Goal: Information Seeking & Learning: Learn about a topic

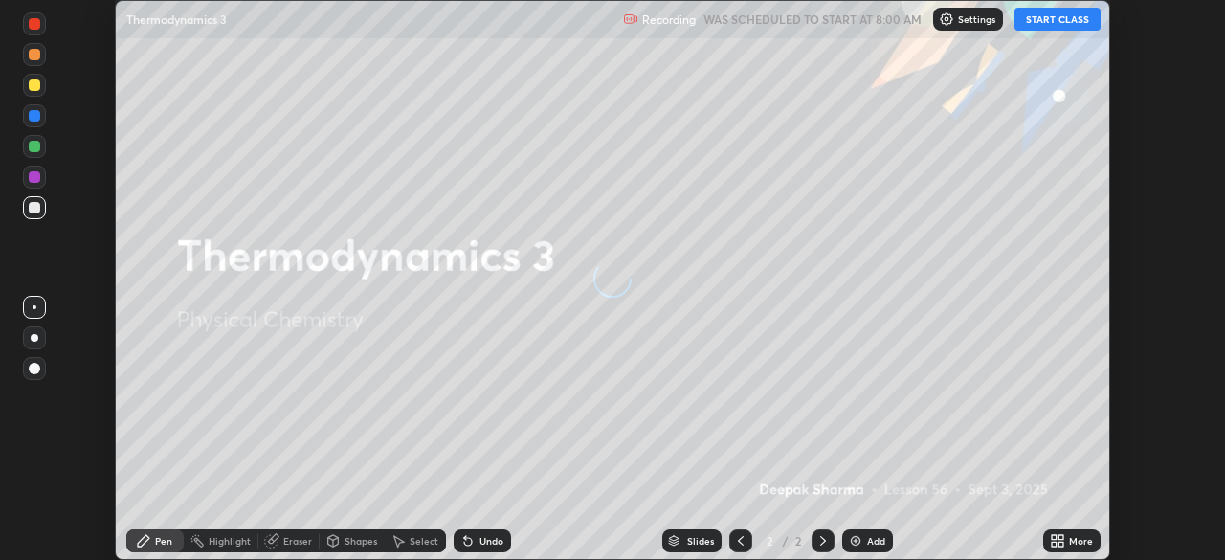
scroll to position [560, 1225]
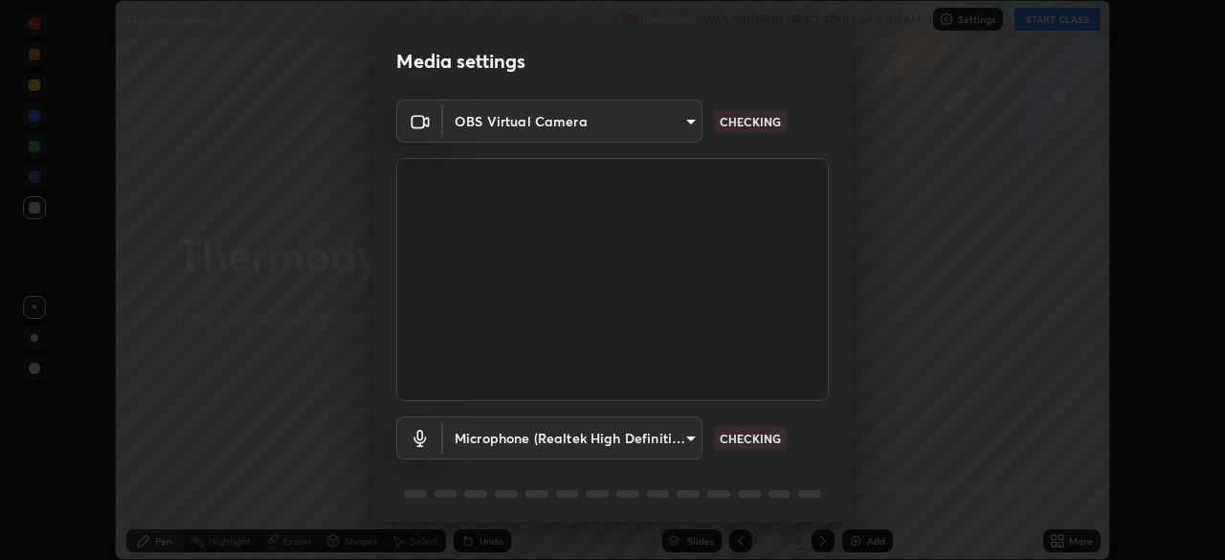
type input "40b6248683ea09b4fc0dba086b6dce6a0855fcf7ed31366dcc2e7afa992975d6"
type input "8b82676687762d0d6d5f314c11d46b8950b91a93e311a0a4f6db16457d8c1b59"
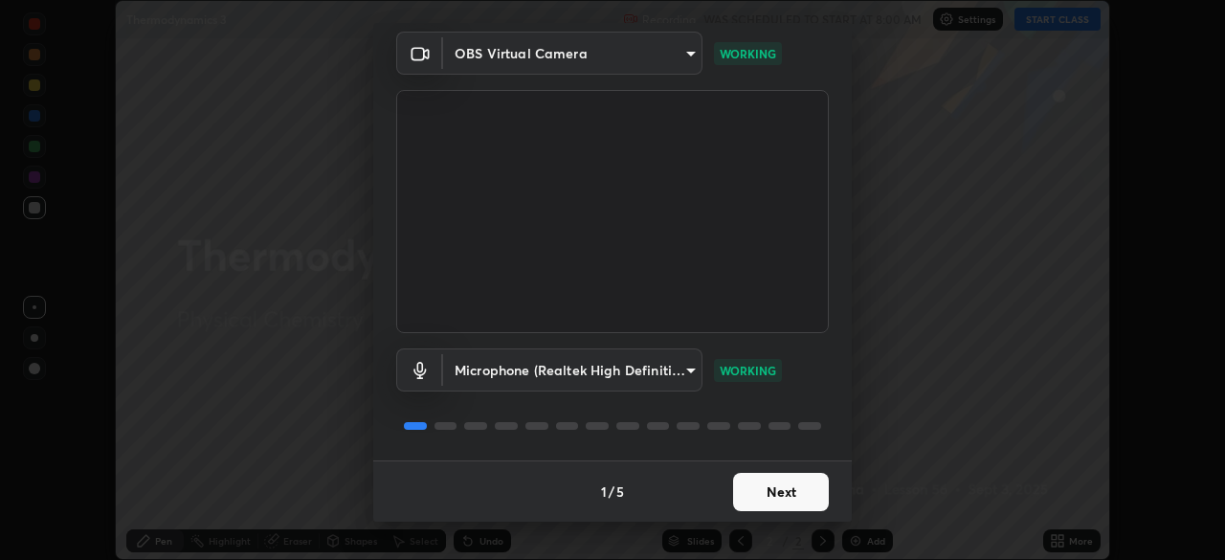
click at [792, 484] on button "Next" at bounding box center [781, 492] width 96 height 38
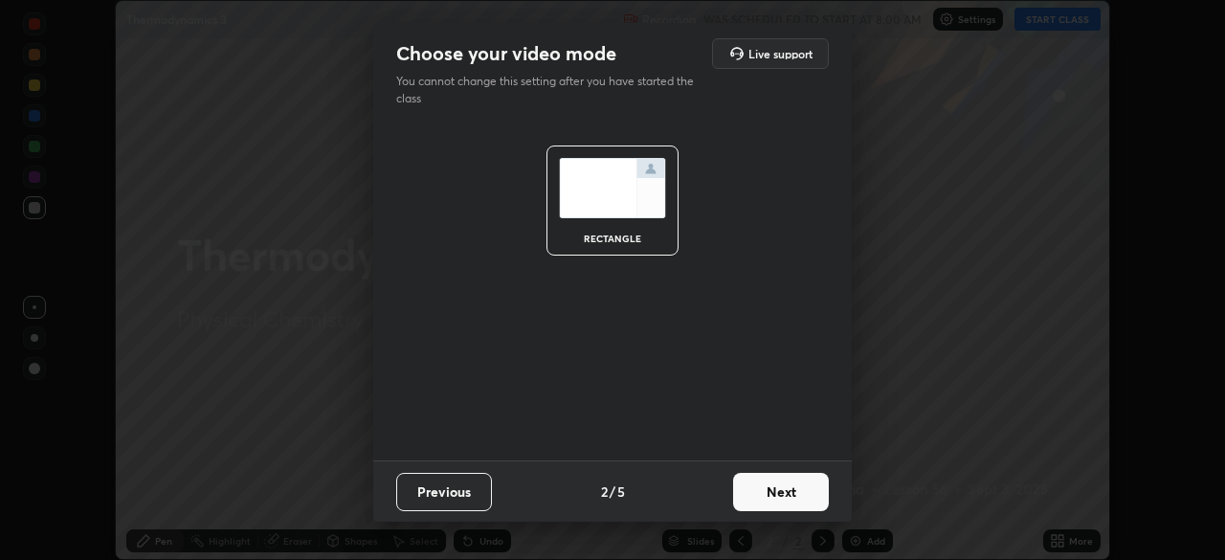
click at [791, 486] on button "Next" at bounding box center [781, 492] width 96 height 38
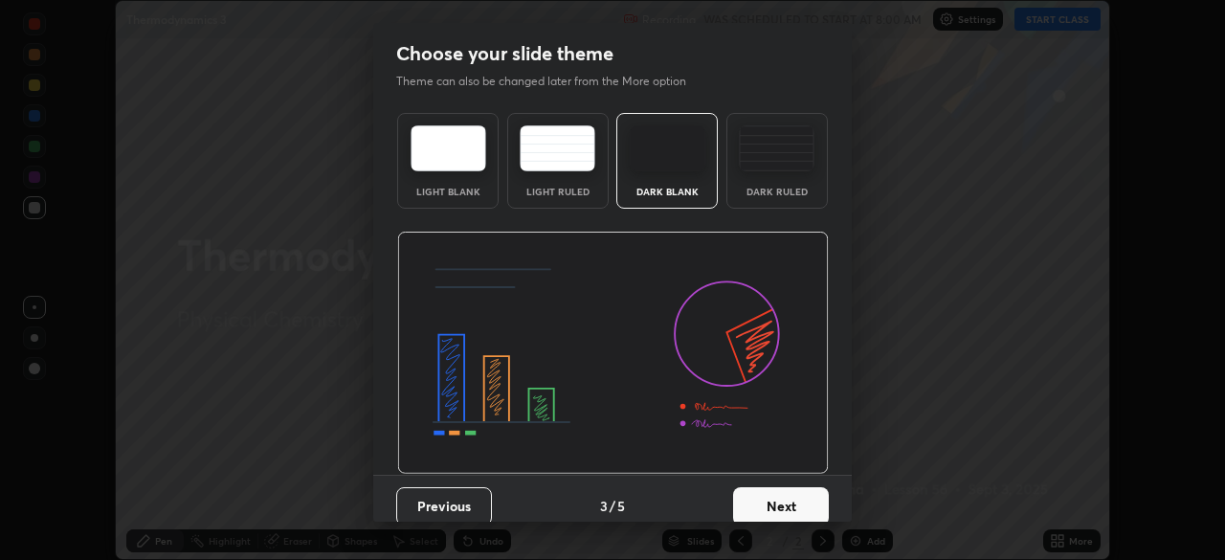
click at [793, 488] on button "Next" at bounding box center [781, 506] width 96 height 38
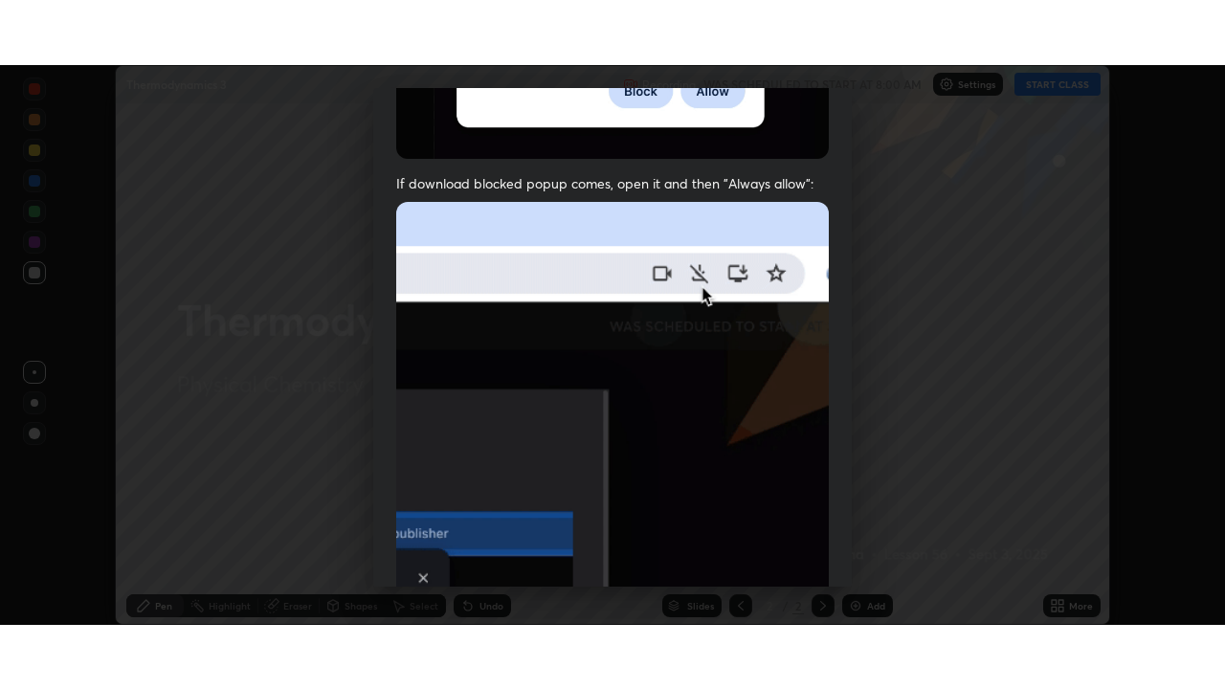
scroll to position [459, 0]
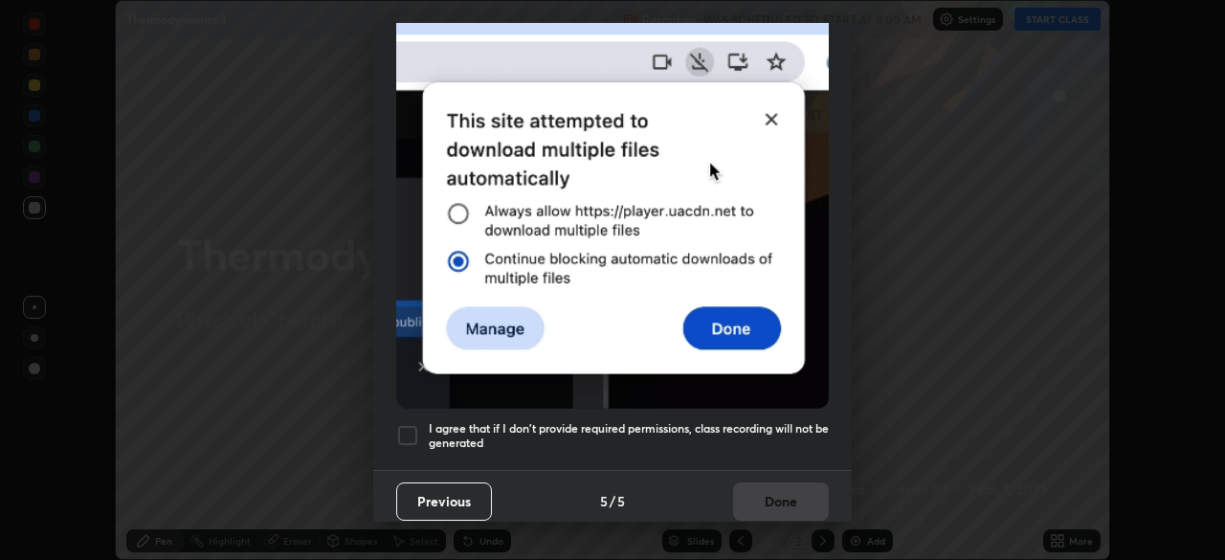
click at [486, 428] on h5 "I agree that if I don't provide required permissions, class recording will not …" at bounding box center [629, 436] width 400 height 30
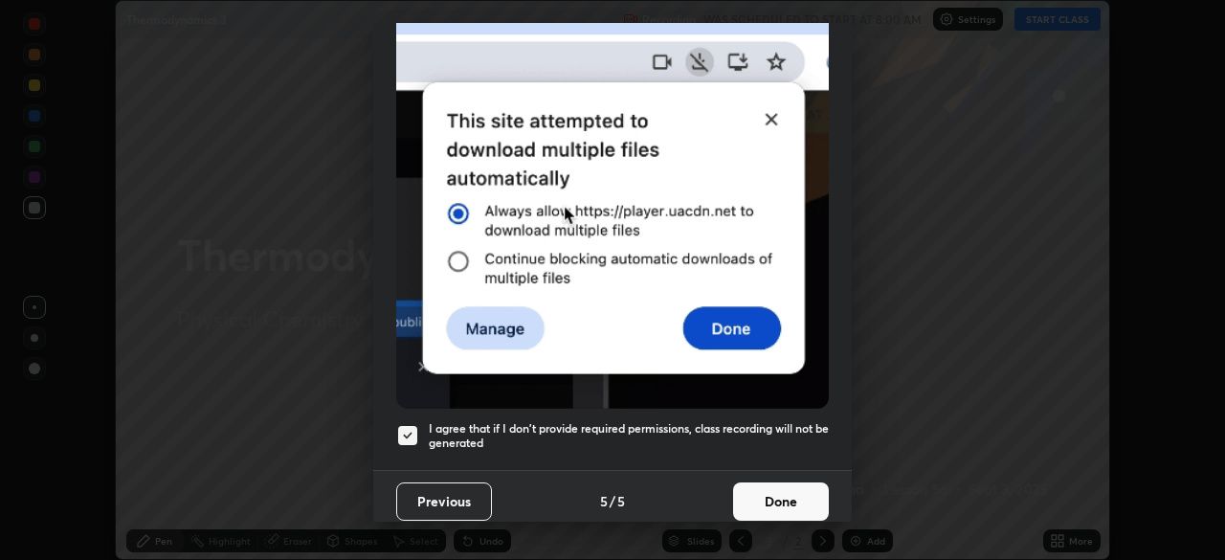
click at [790, 497] on button "Done" at bounding box center [781, 501] width 96 height 38
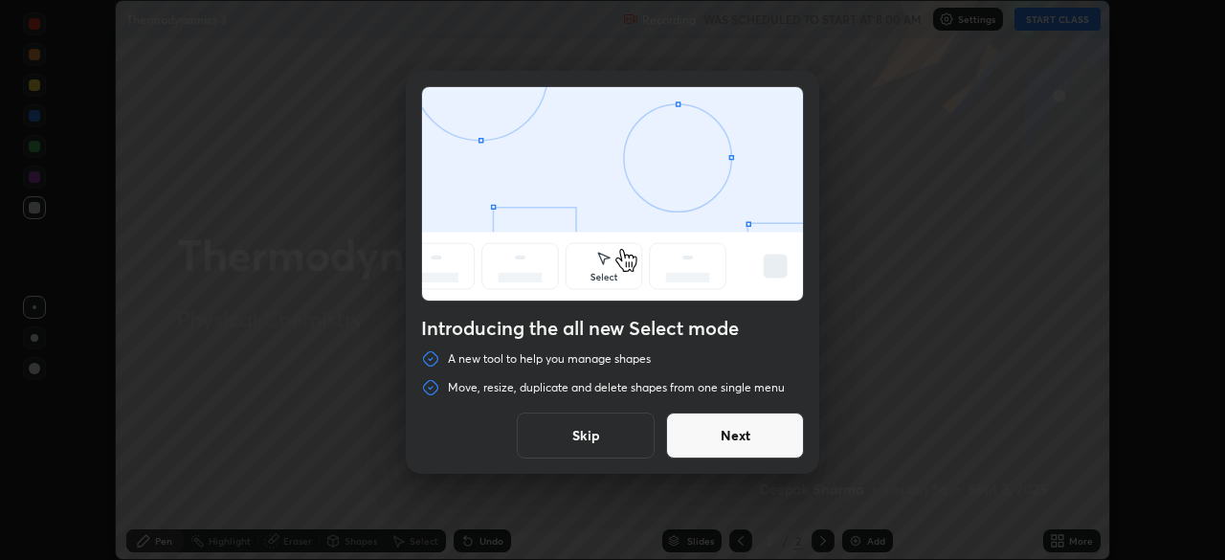
click at [613, 426] on button "Skip" at bounding box center [586, 436] width 138 height 46
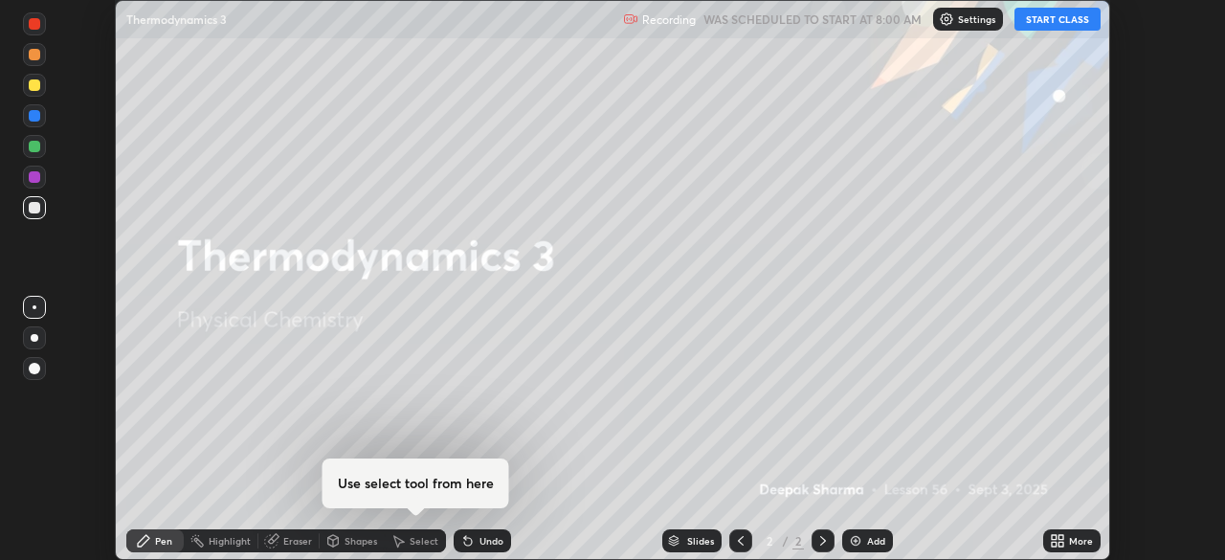
click at [1080, 20] on button "START CLASS" at bounding box center [1058, 19] width 86 height 23
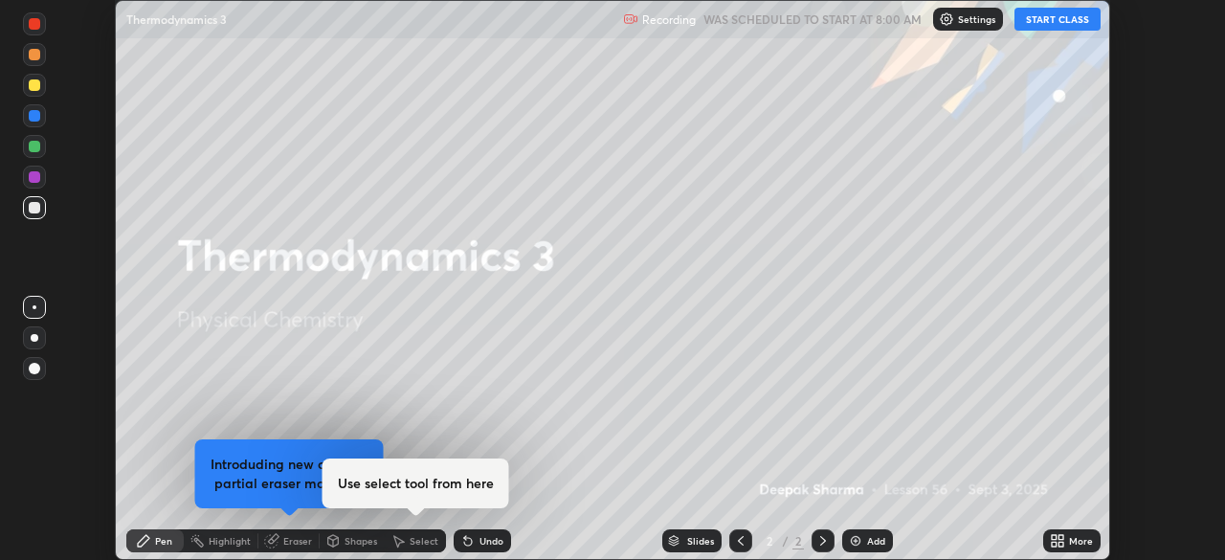
click at [1069, 551] on div "More" at bounding box center [1071, 540] width 57 height 23
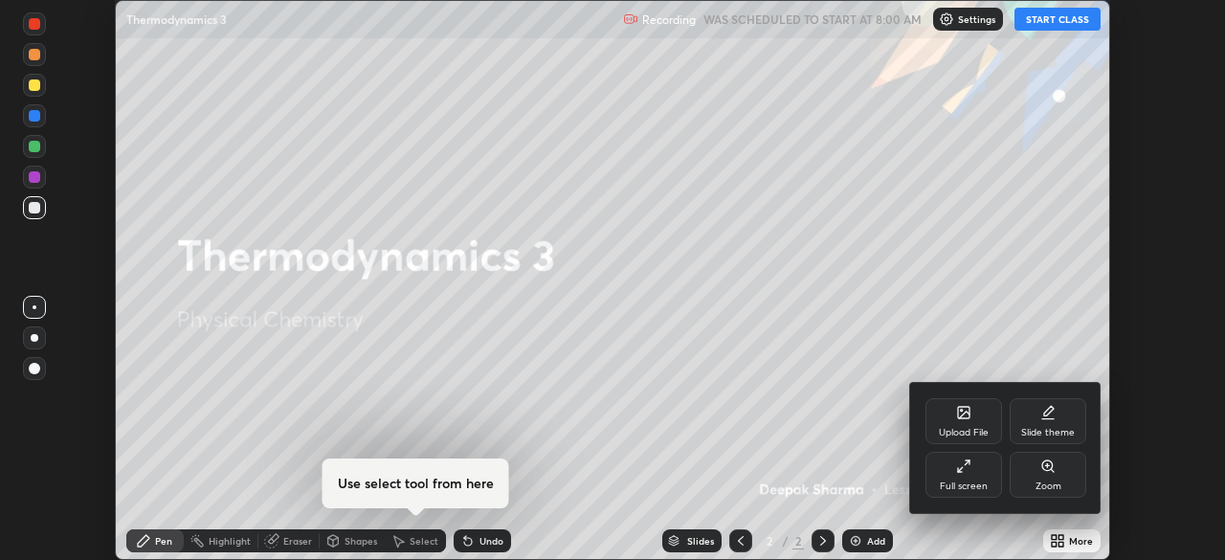
click at [961, 479] on div "Full screen" at bounding box center [964, 475] width 77 height 46
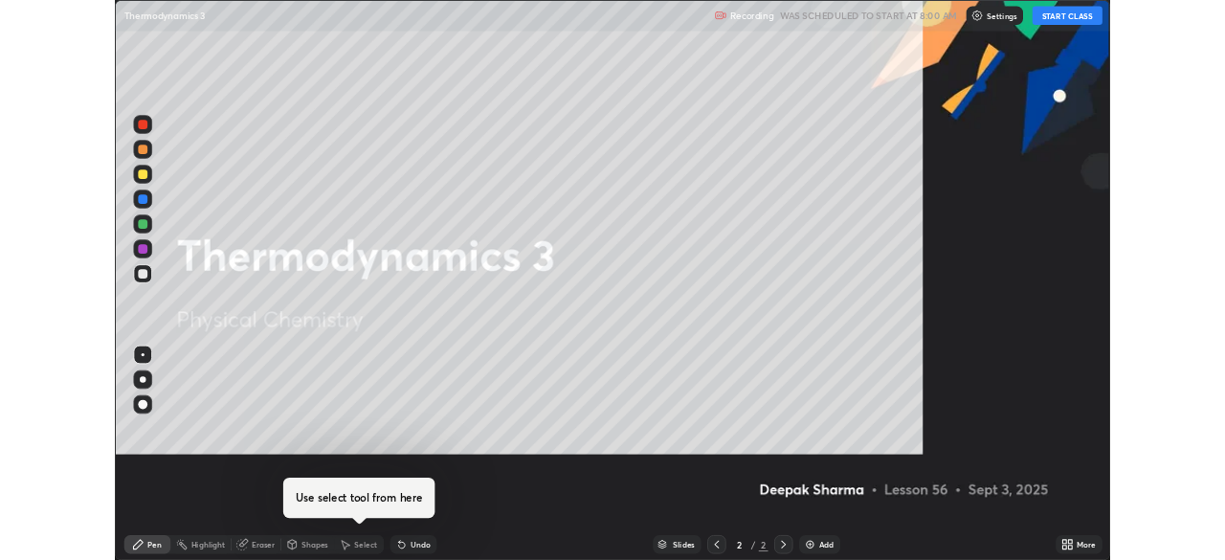
scroll to position [689, 1225]
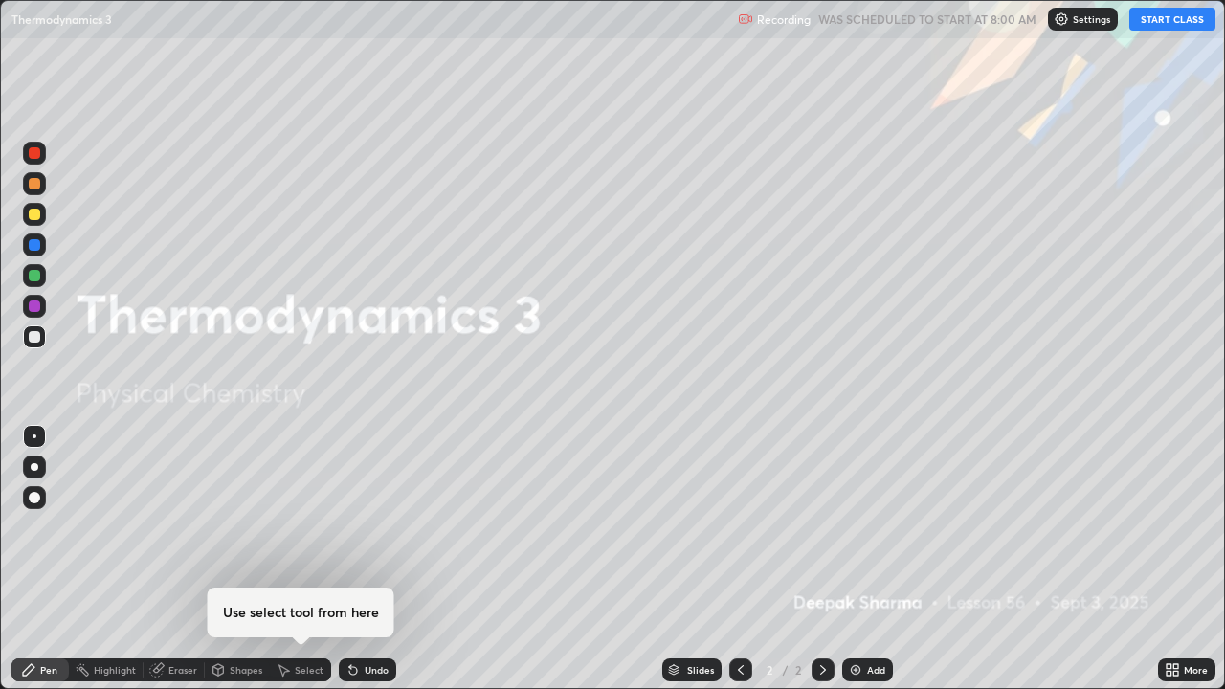
click at [862, 559] on div "Add" at bounding box center [867, 670] width 51 height 23
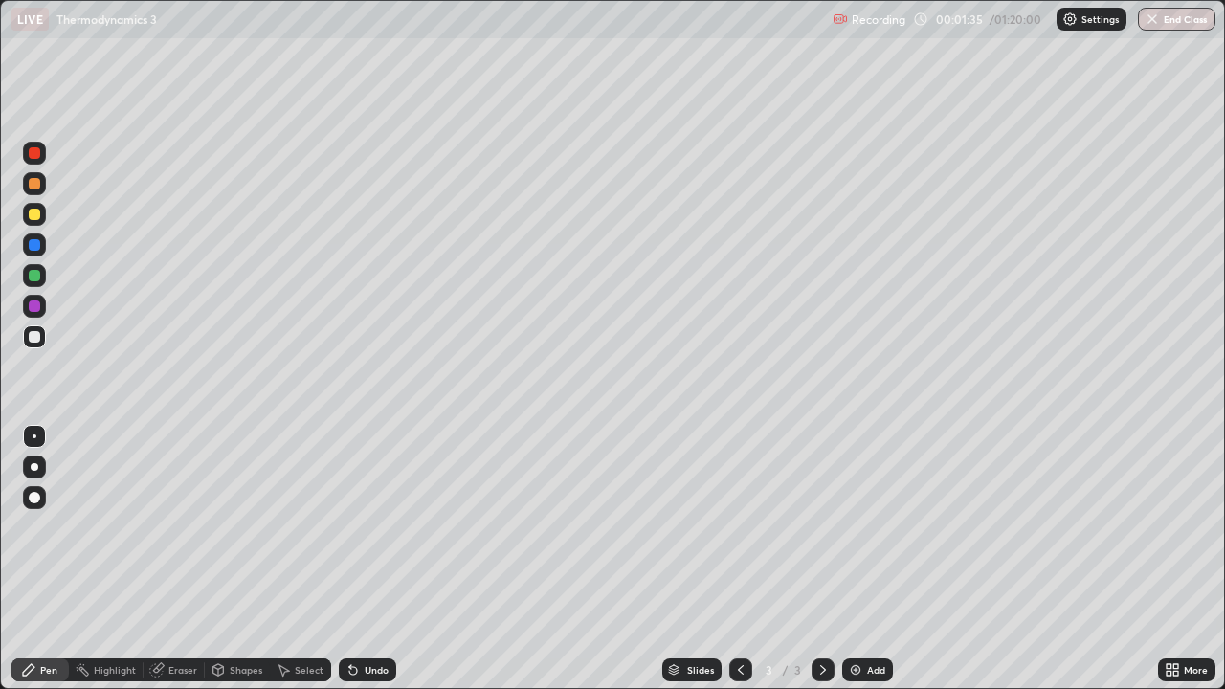
click at [238, 559] on div "Shapes" at bounding box center [237, 670] width 65 height 23
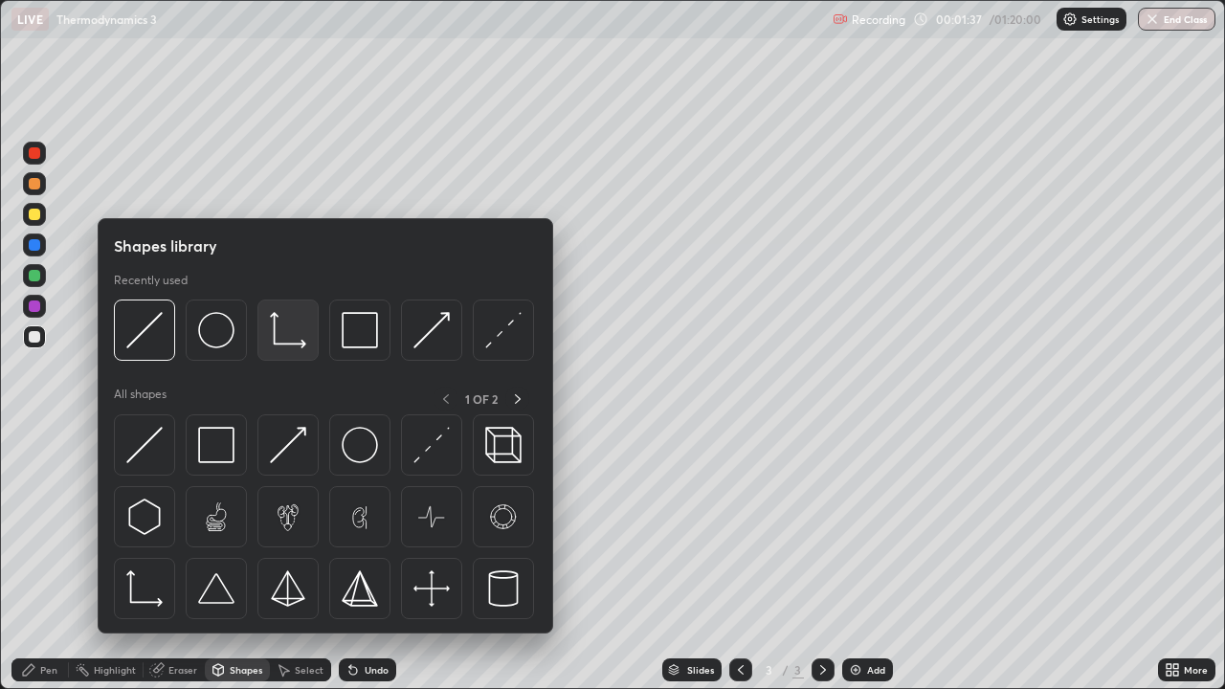
click at [298, 329] on img at bounding box center [288, 330] width 36 height 36
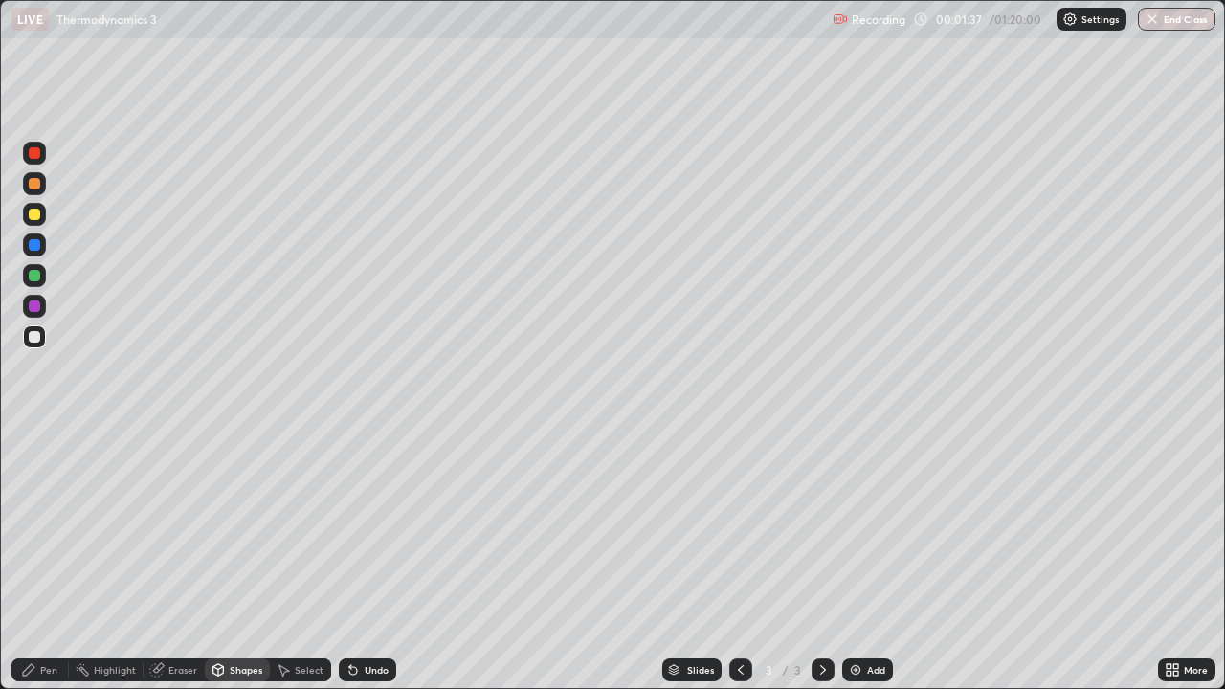
click at [35, 213] on div at bounding box center [34, 214] width 11 height 11
click at [43, 559] on div "Pen" at bounding box center [48, 670] width 17 height 10
click at [35, 276] on div at bounding box center [34, 275] width 11 height 11
click at [44, 340] on div at bounding box center [34, 336] width 23 height 23
click at [42, 216] on div at bounding box center [34, 214] width 23 height 23
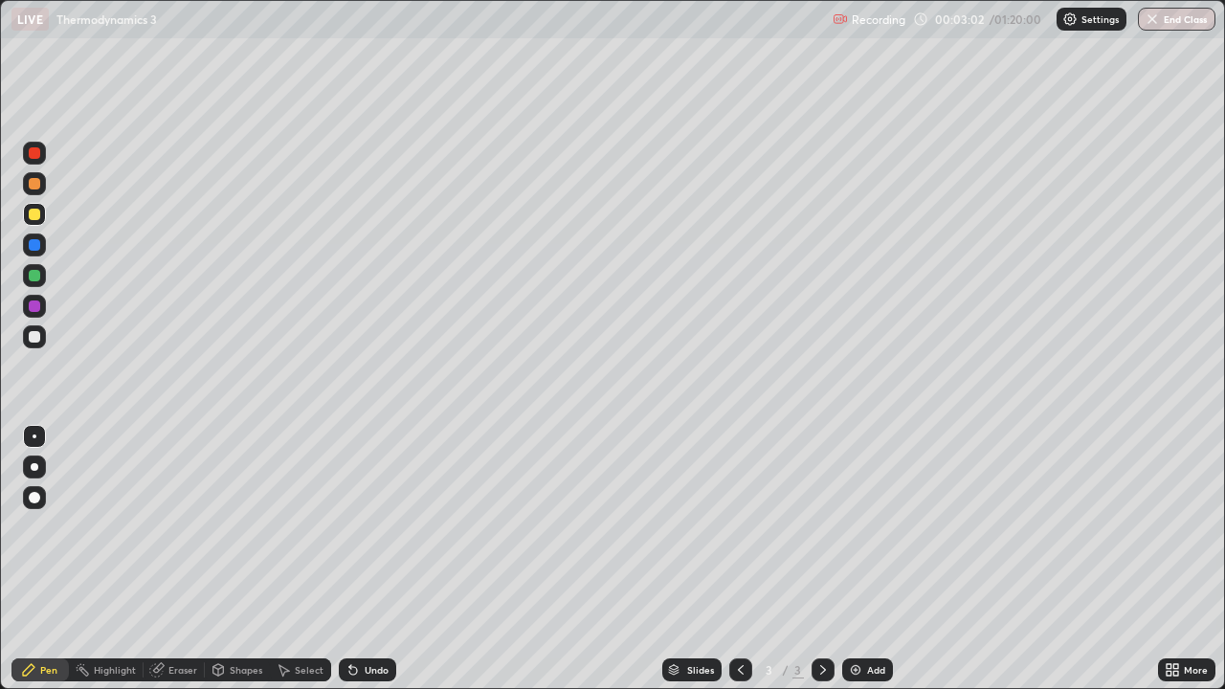
click at [372, 559] on div "Undo" at bounding box center [377, 670] width 24 height 10
click at [1185, 559] on div "More" at bounding box center [1196, 670] width 24 height 10
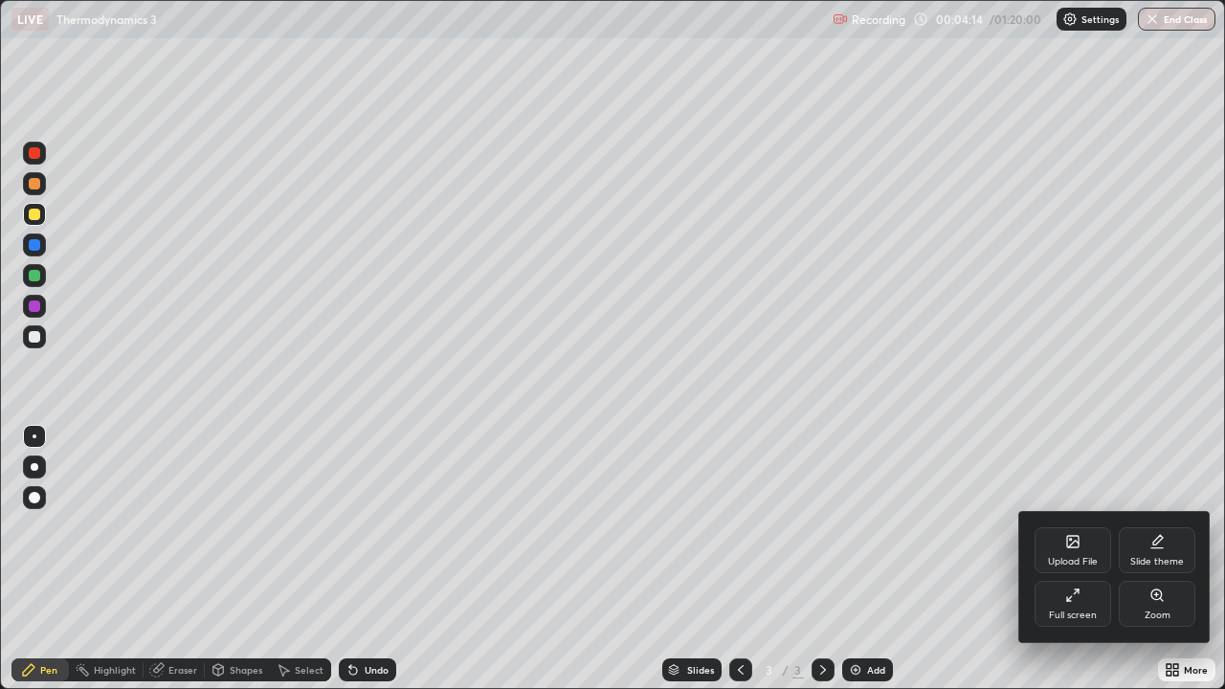
click at [1069, 559] on div "Full screen" at bounding box center [1073, 604] width 77 height 46
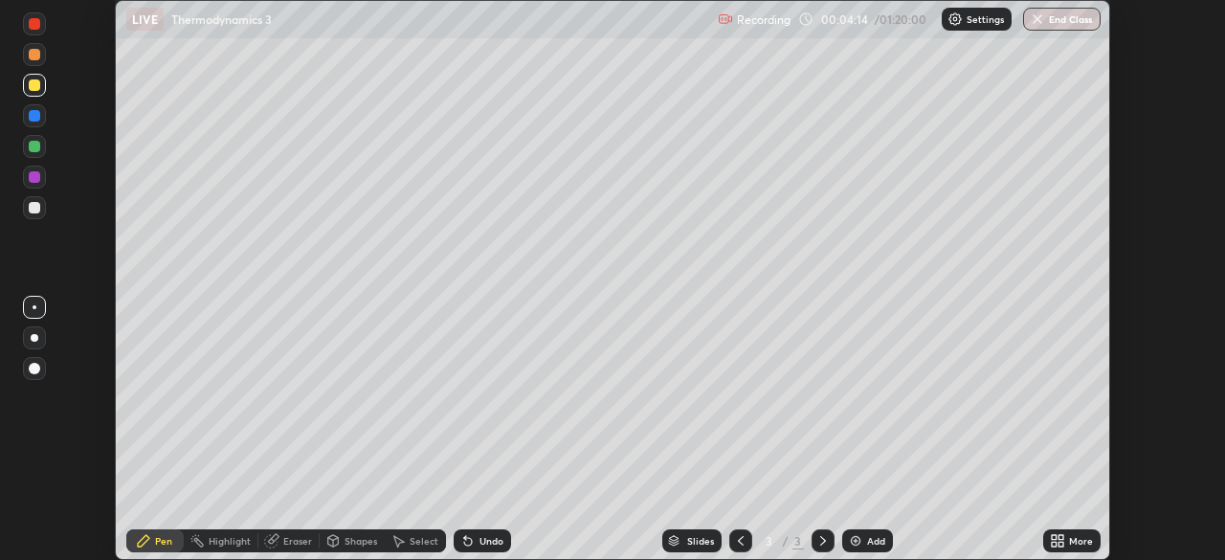
scroll to position [95167, 94502]
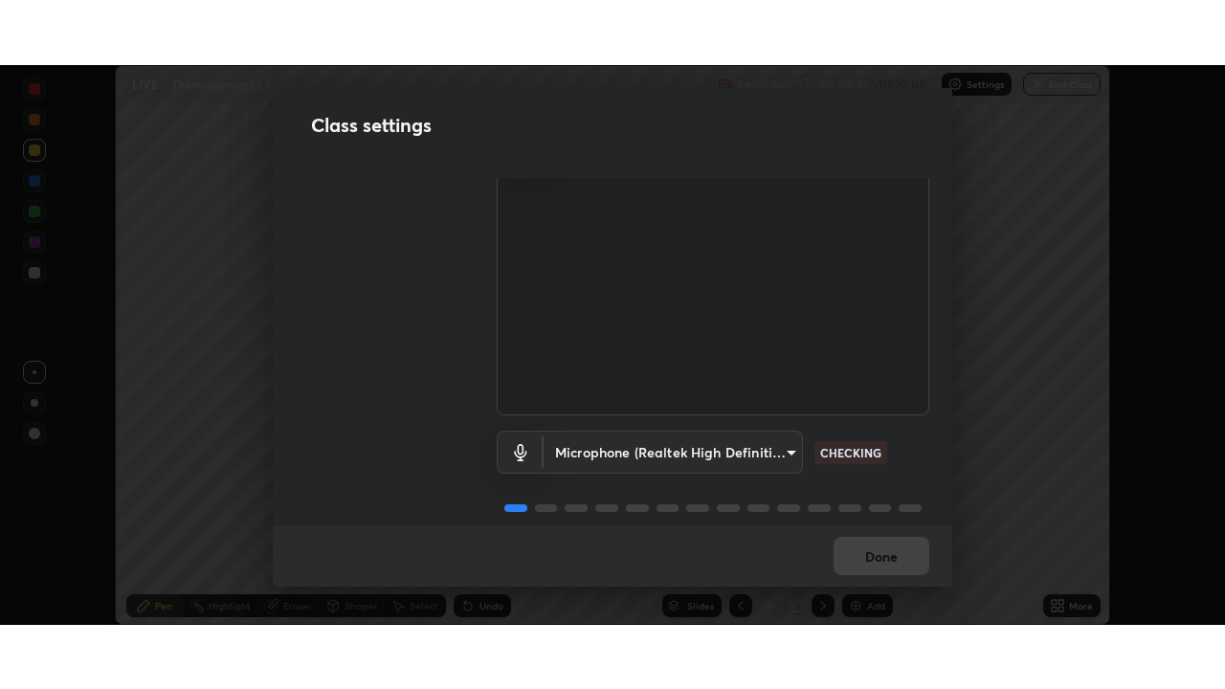
scroll to position [87, 0]
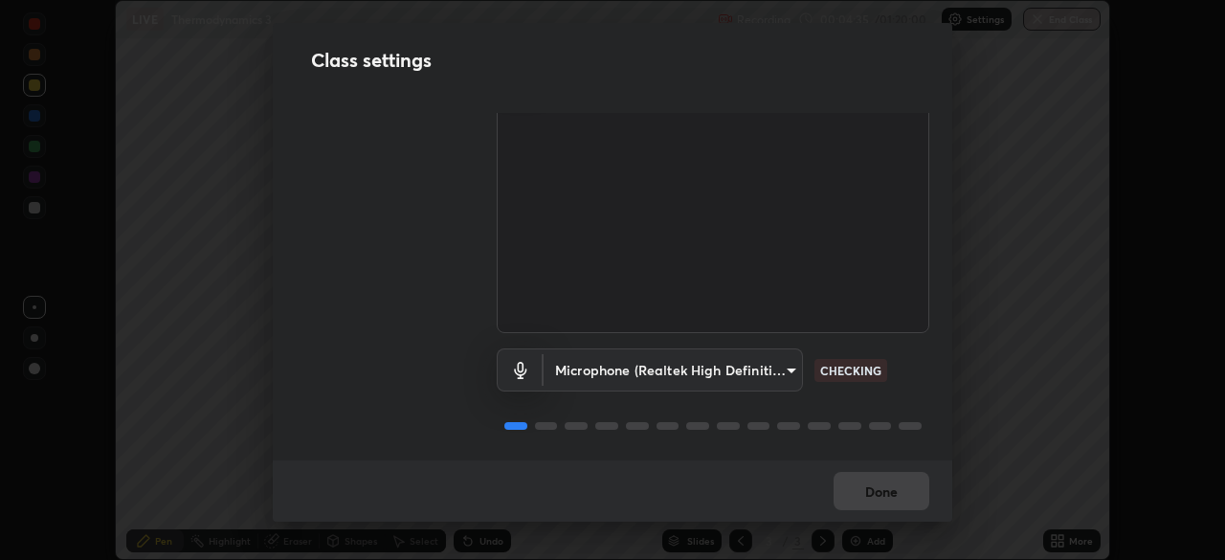
click at [766, 367] on body "Erase all LIVE Thermodynamics 3 Recording 00:04:35 / 01:20:00 Settings End Clas…" at bounding box center [612, 280] width 1225 height 560
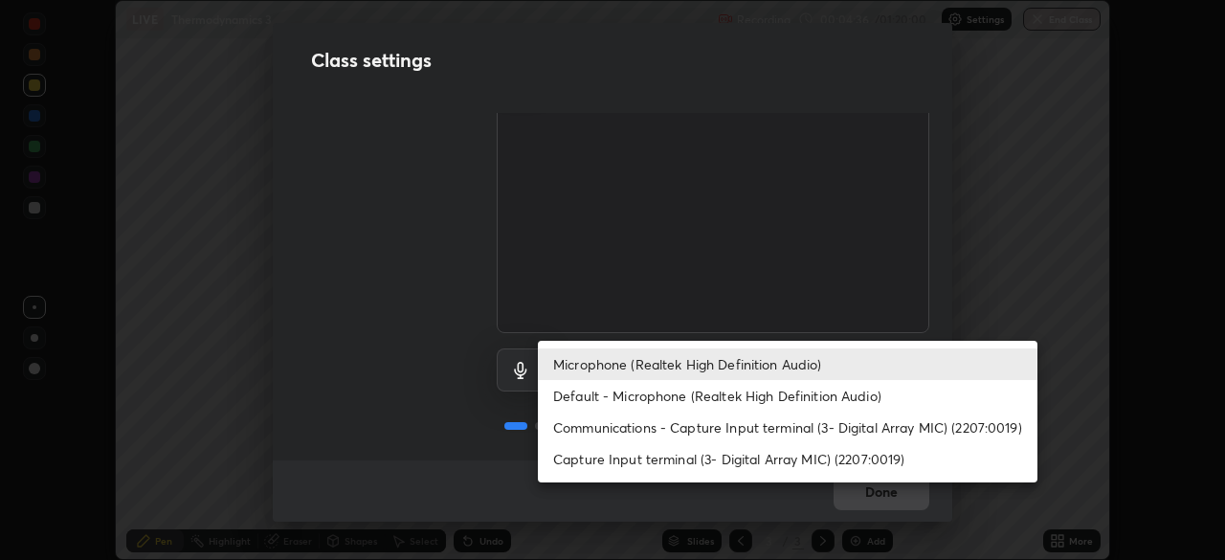
click at [774, 392] on li "Default - Microphone (Realtek High Definition Audio)" at bounding box center [788, 396] width 500 height 32
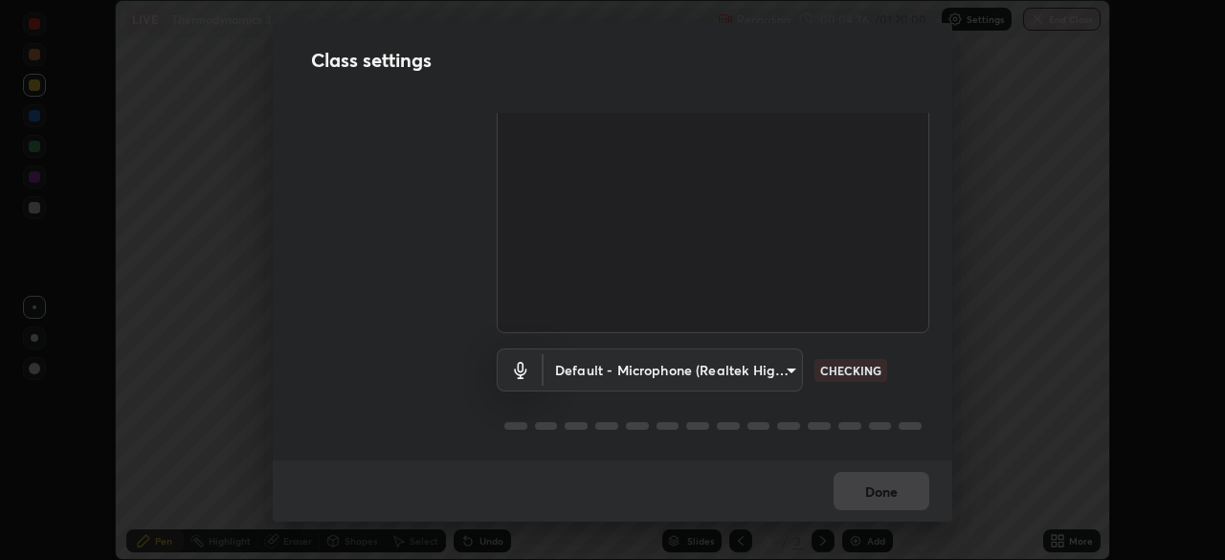
click at [769, 355] on body "Erase all LIVE Thermodynamics 3 Recording 00:04:36 / 01:20:00 Settings End Clas…" at bounding box center [612, 280] width 1225 height 560
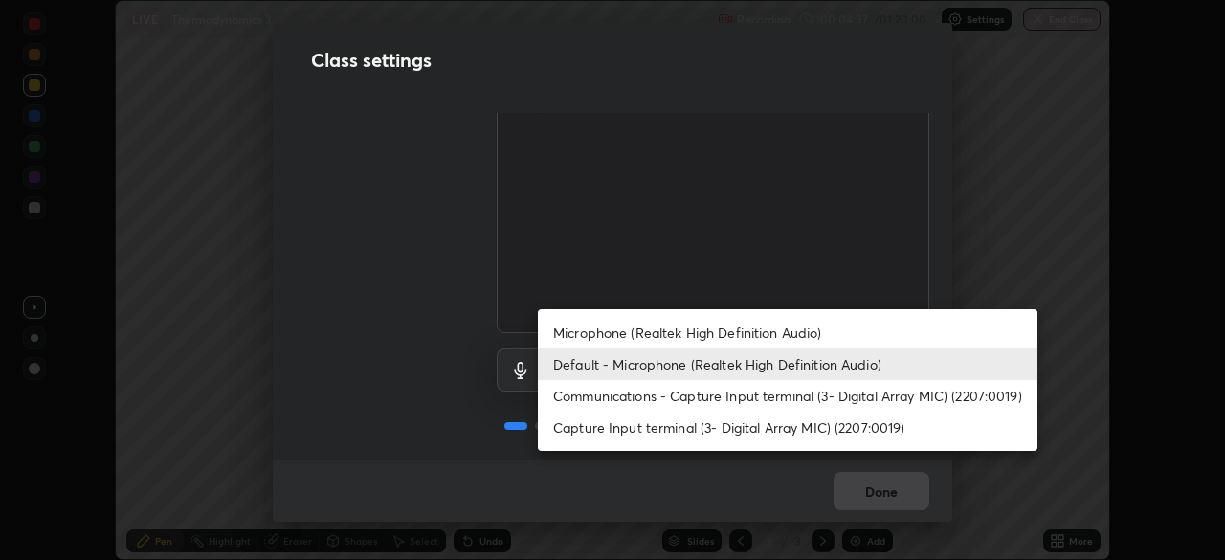
click at [796, 335] on li "Microphone (Realtek High Definition Audio)" at bounding box center [788, 333] width 500 height 32
type input "19296c19447a8412842656b96a2d5389a12212f9b40876f28068e4fd2e7cf43f"
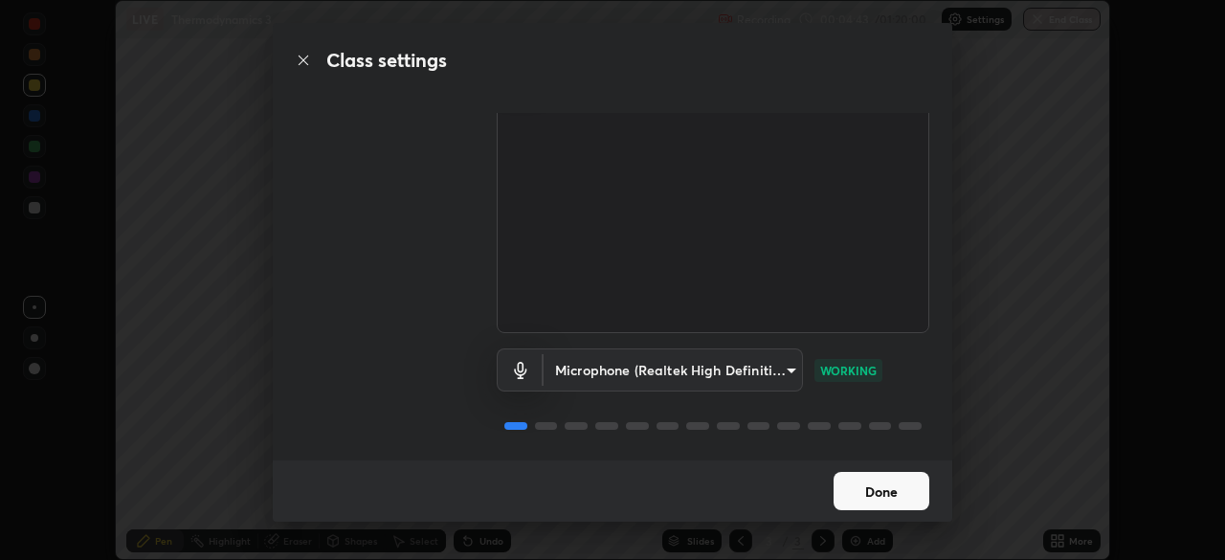
click at [885, 480] on button "Done" at bounding box center [882, 491] width 96 height 38
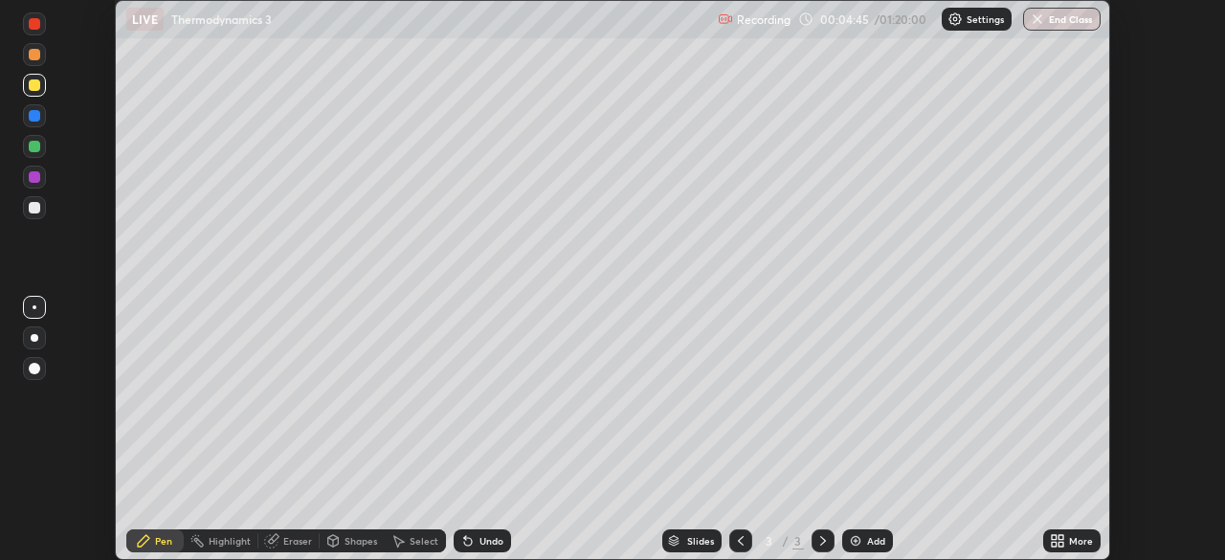
click at [1058, 541] on icon at bounding box center [1057, 540] width 15 height 15
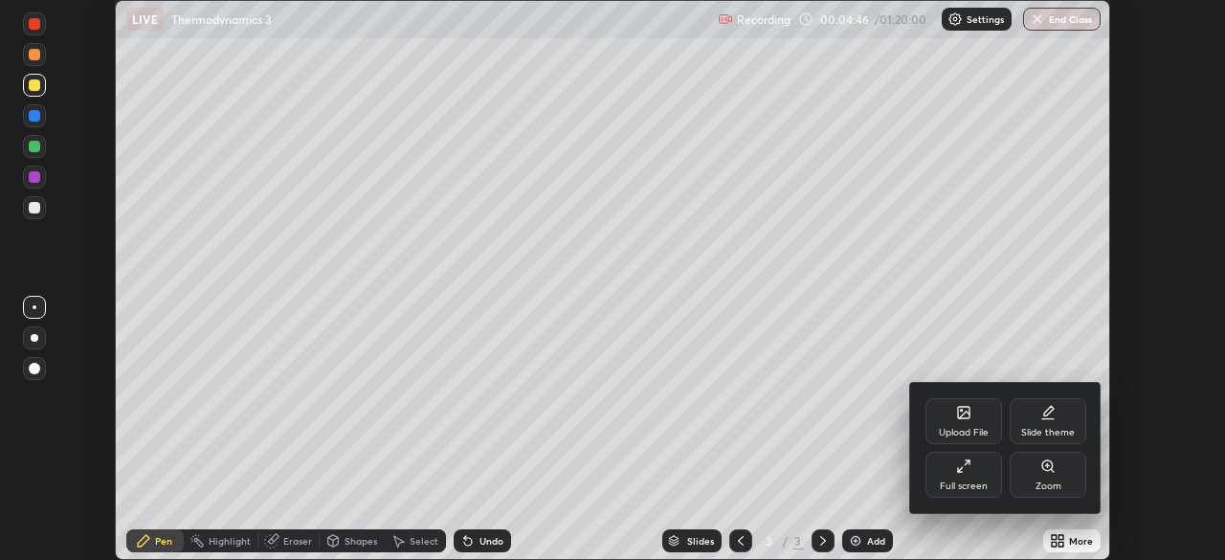
click at [976, 477] on div "Full screen" at bounding box center [964, 475] width 77 height 46
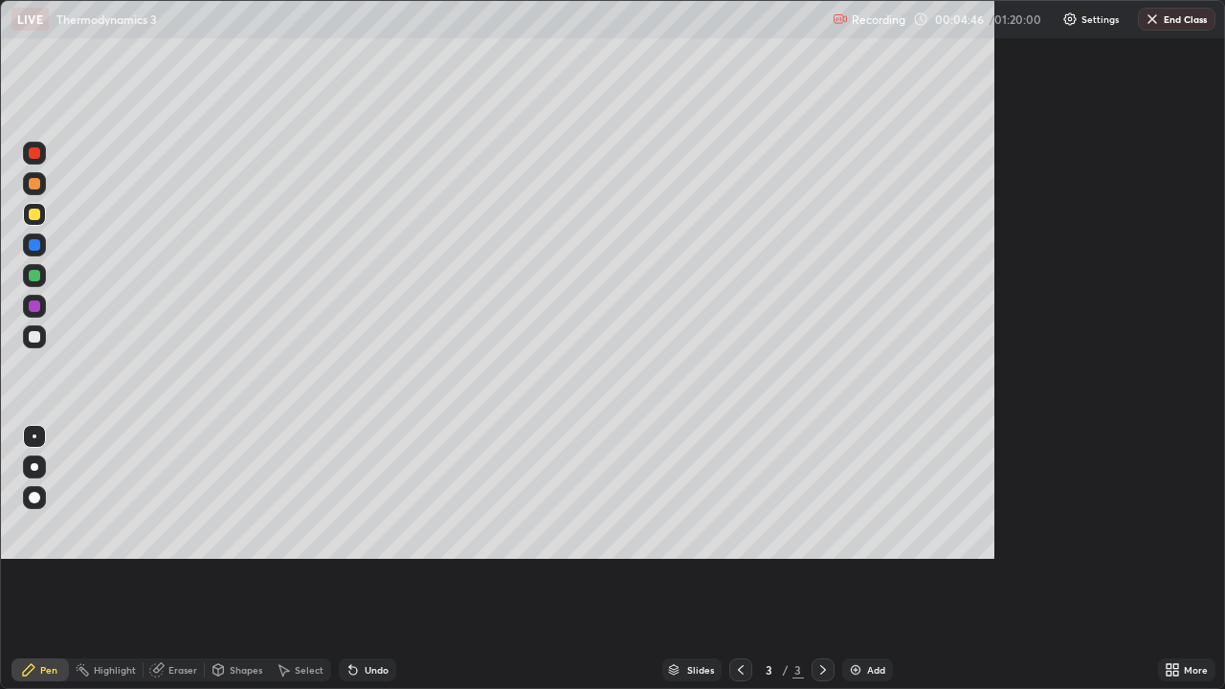
scroll to position [689, 1225]
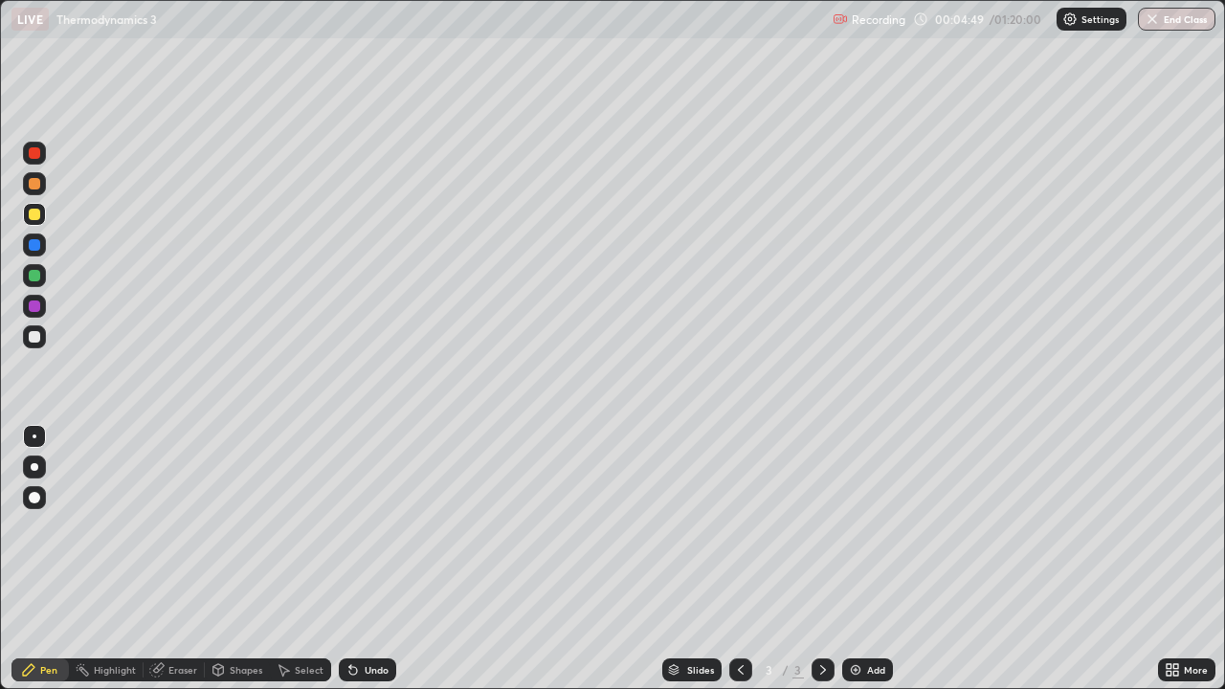
click at [41, 333] on div at bounding box center [34, 336] width 23 height 23
click at [38, 302] on div at bounding box center [34, 306] width 11 height 11
click at [246, 559] on div "Shapes" at bounding box center [246, 670] width 33 height 10
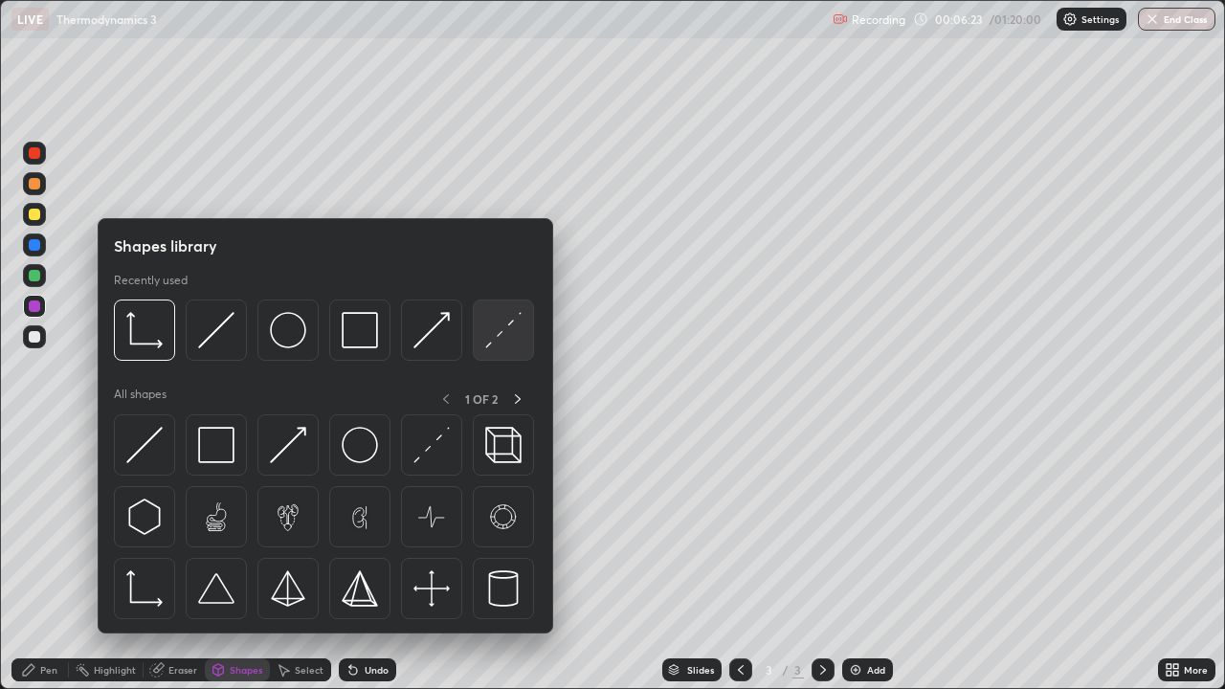
click at [489, 324] on img at bounding box center [503, 330] width 36 height 36
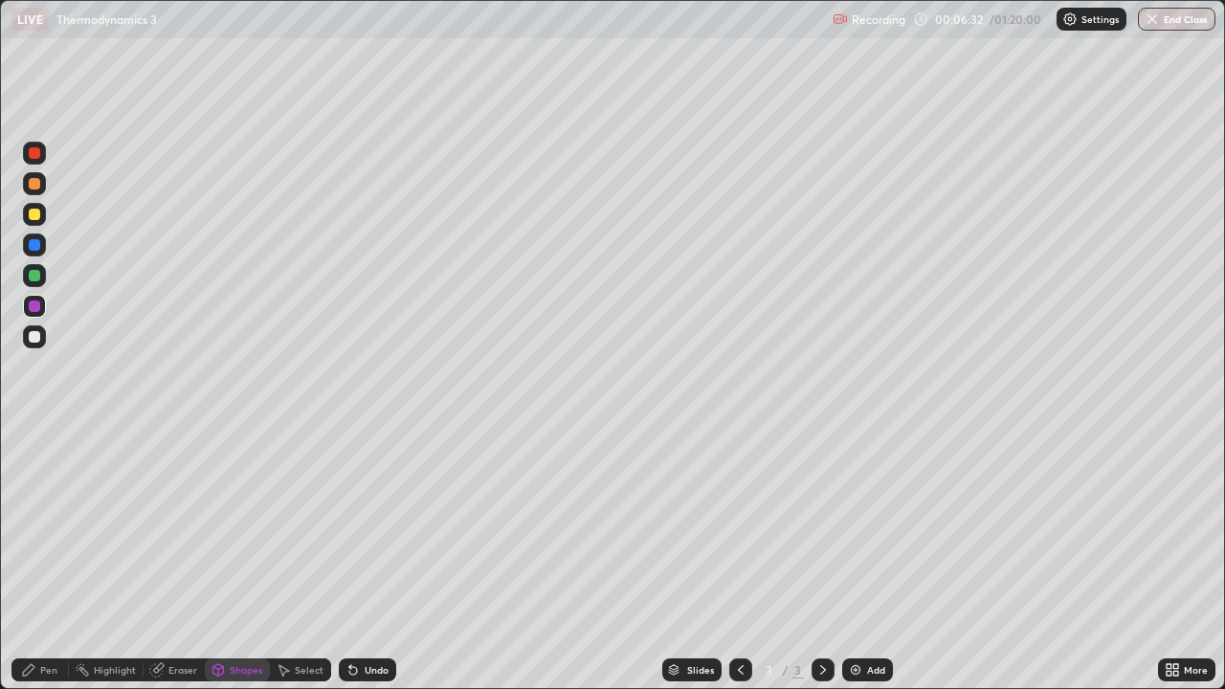
click at [37, 337] on div at bounding box center [34, 336] width 11 height 11
click at [366, 559] on div "Undo" at bounding box center [377, 670] width 24 height 10
click at [367, 559] on div "Undo" at bounding box center [377, 670] width 24 height 10
click at [36, 559] on div "Pen" at bounding box center [39, 670] width 57 height 23
click at [864, 559] on div "Add" at bounding box center [867, 670] width 51 height 23
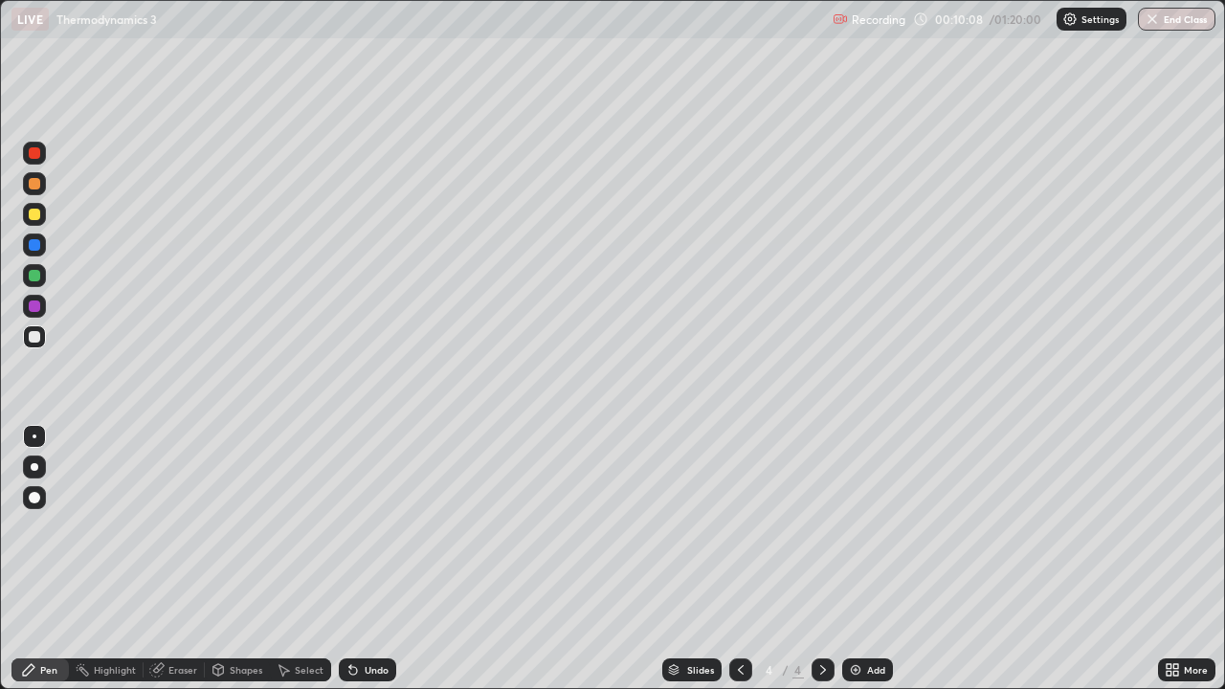
click at [35, 214] on div at bounding box center [34, 214] width 11 height 11
click at [349, 559] on icon at bounding box center [350, 666] width 2 height 2
click at [360, 559] on div "Undo" at bounding box center [367, 670] width 57 height 23
click at [361, 559] on div "Undo" at bounding box center [367, 670] width 57 height 23
click at [360, 559] on div "Undo" at bounding box center [367, 670] width 57 height 23
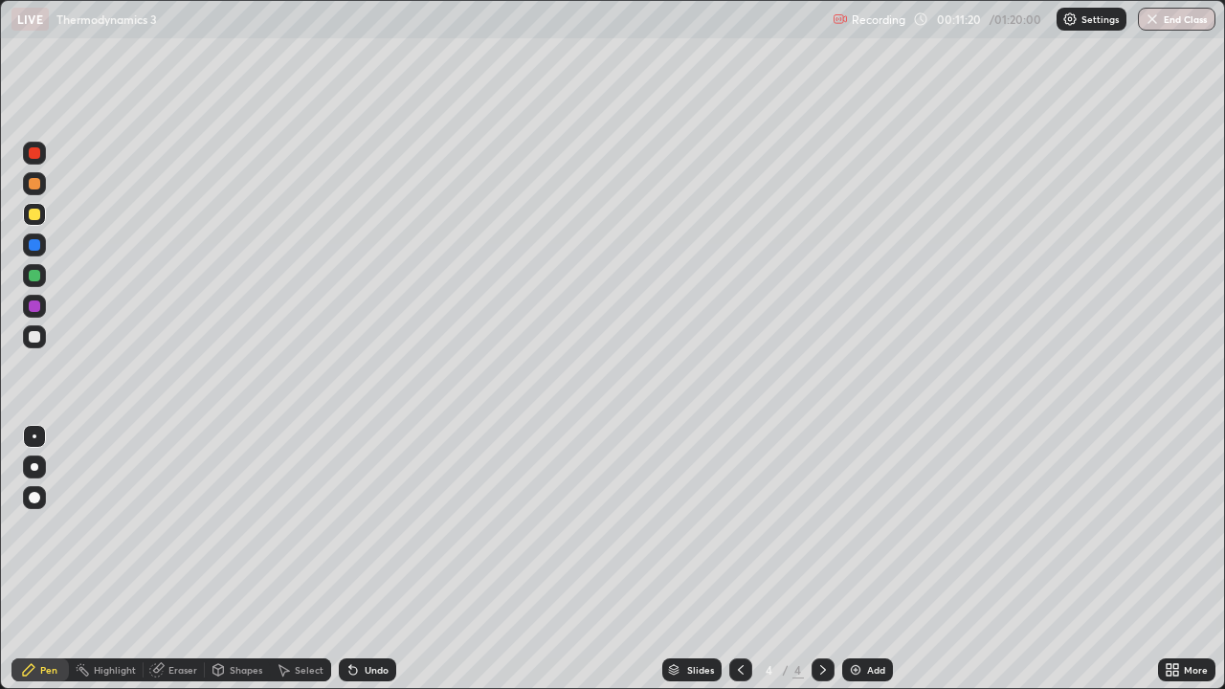
click at [364, 559] on div "Undo" at bounding box center [367, 670] width 57 height 23
click at [365, 559] on div "Undo" at bounding box center [377, 670] width 24 height 10
click at [374, 559] on div "Undo" at bounding box center [377, 670] width 24 height 10
click at [42, 275] on div at bounding box center [34, 275] width 23 height 23
click at [377, 559] on div "Undo" at bounding box center [377, 670] width 24 height 10
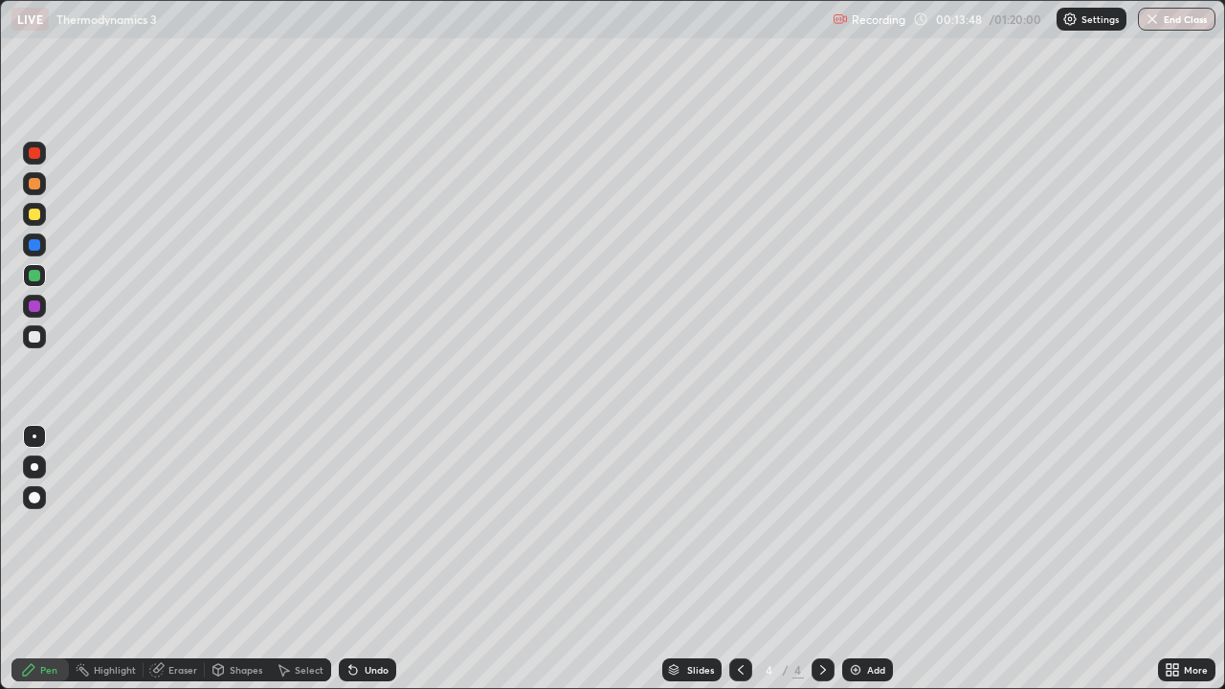
click at [366, 559] on div "Undo" at bounding box center [377, 670] width 24 height 10
click at [365, 559] on div "Undo" at bounding box center [377, 670] width 24 height 10
click at [855, 559] on img at bounding box center [855, 669] width 15 height 15
click at [243, 559] on div "Shapes" at bounding box center [246, 670] width 33 height 10
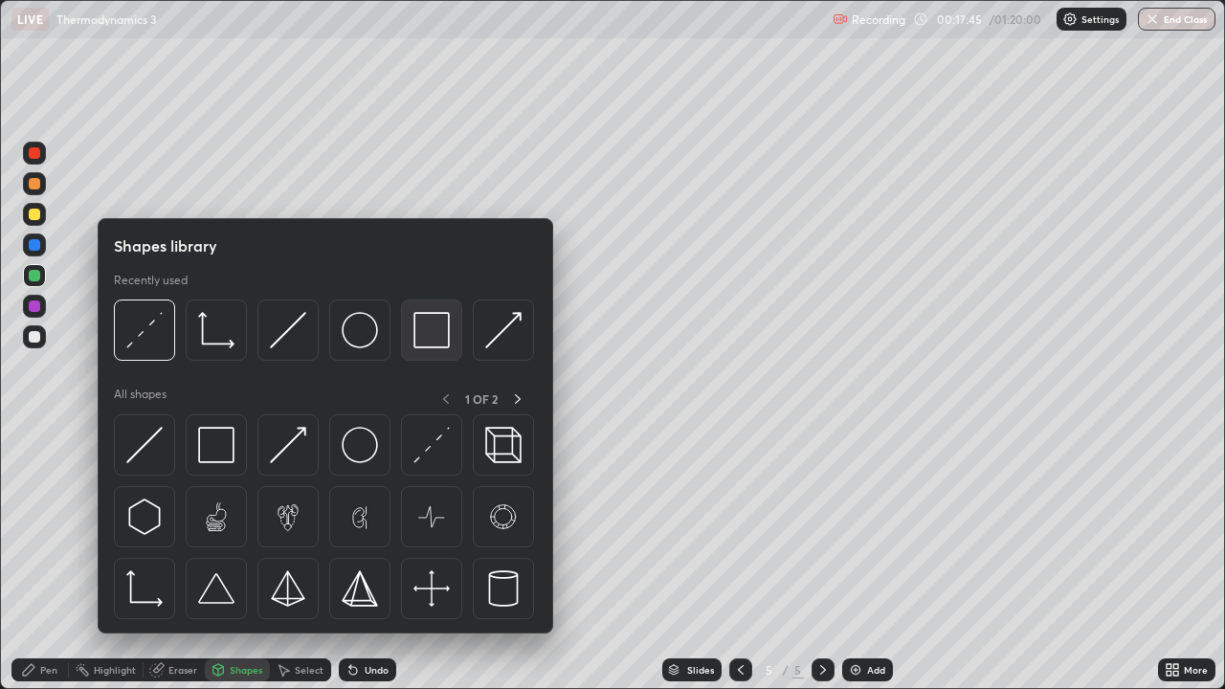
click at [428, 330] on img at bounding box center [432, 330] width 36 height 36
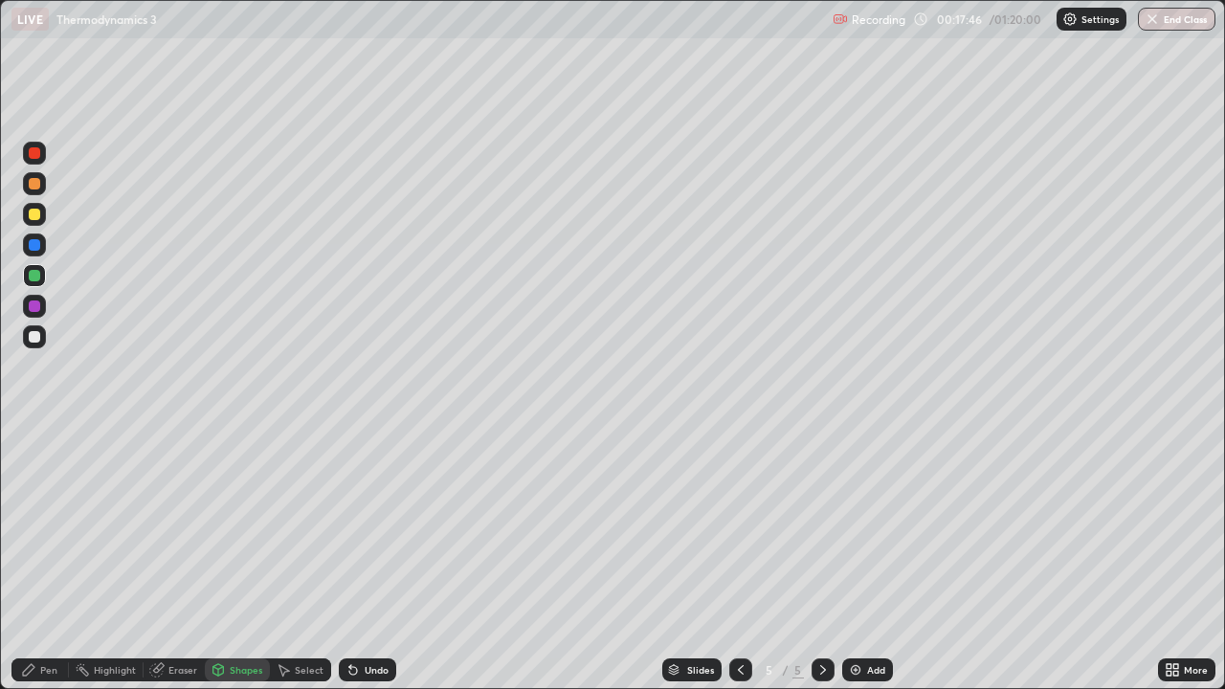
click at [35, 213] on div at bounding box center [34, 214] width 11 height 11
click at [230, 559] on div "Shapes" at bounding box center [246, 670] width 33 height 10
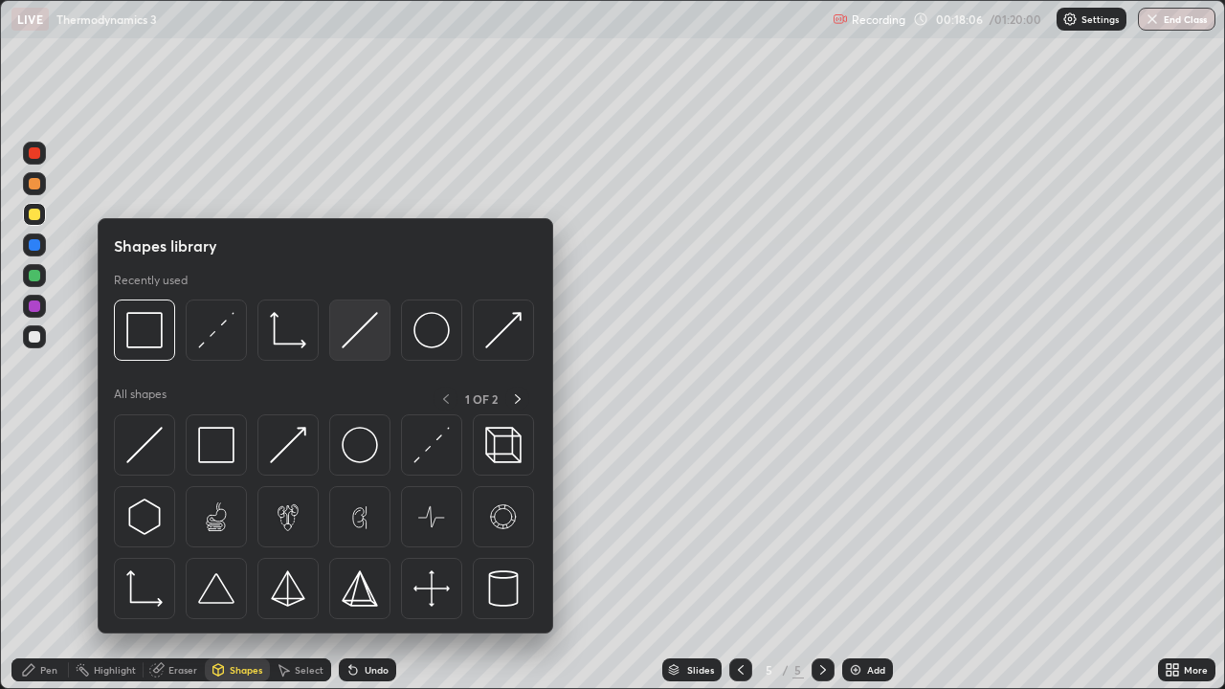
click at [364, 331] on img at bounding box center [360, 330] width 36 height 36
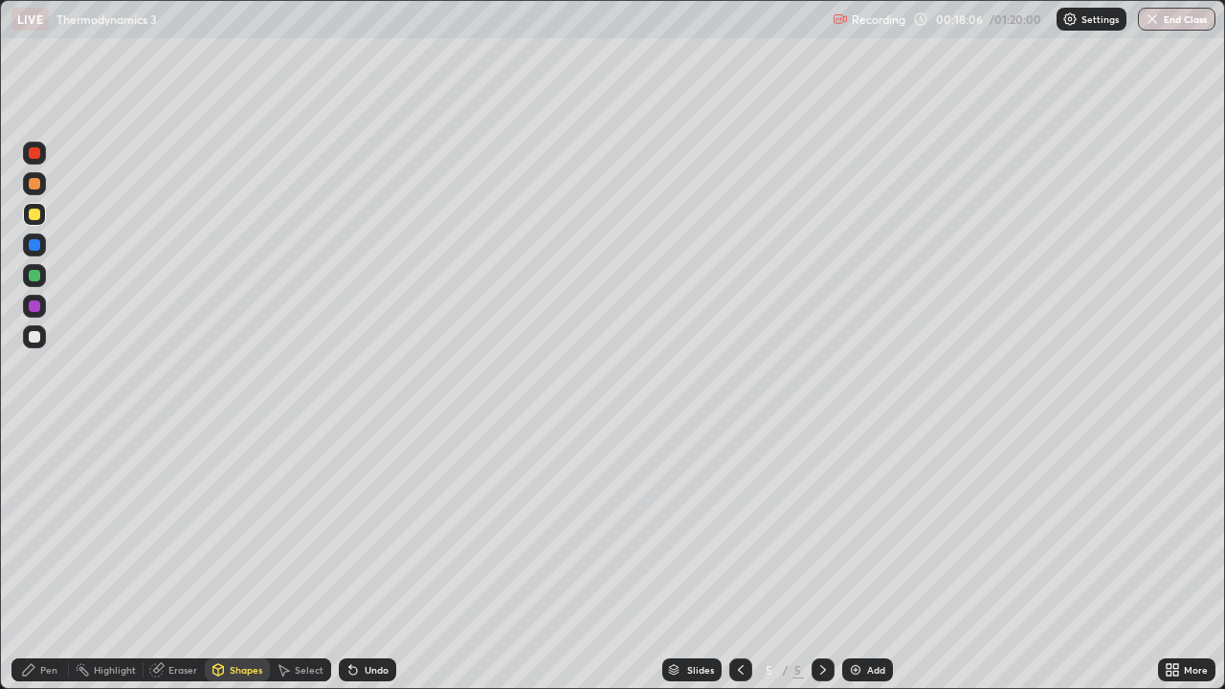
click at [32, 340] on div at bounding box center [34, 336] width 11 height 11
click at [298, 559] on div "Select" at bounding box center [309, 670] width 29 height 10
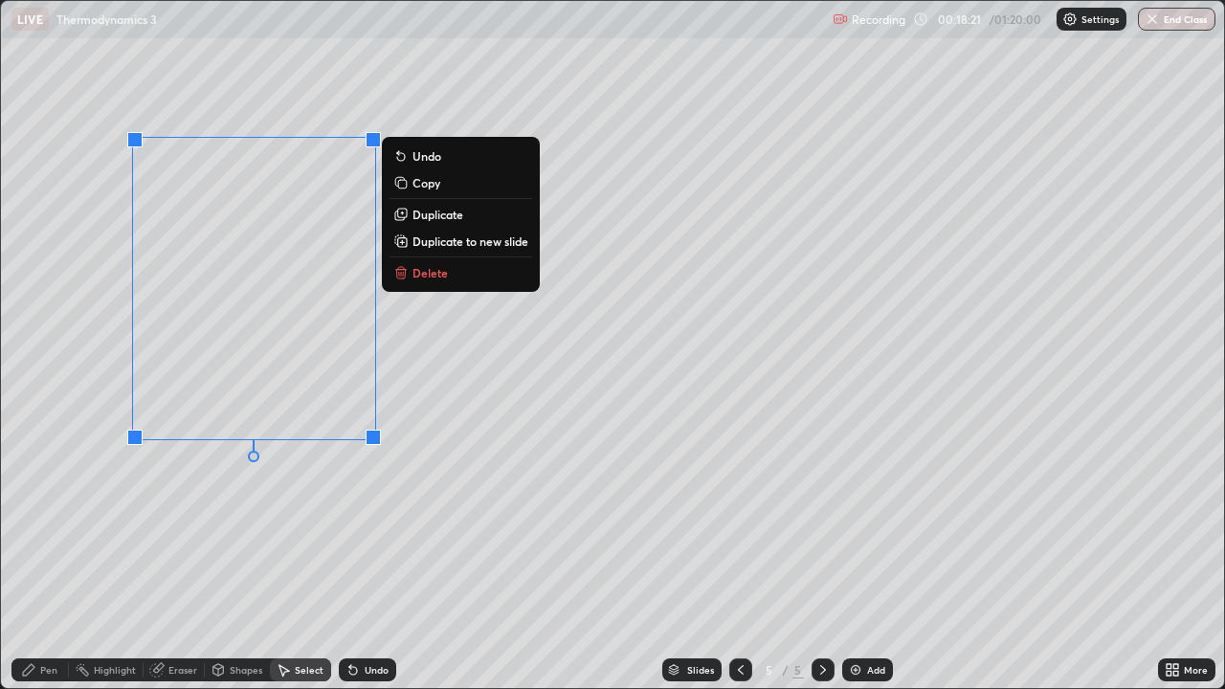
click at [418, 185] on p "Copy" at bounding box center [427, 182] width 28 height 15
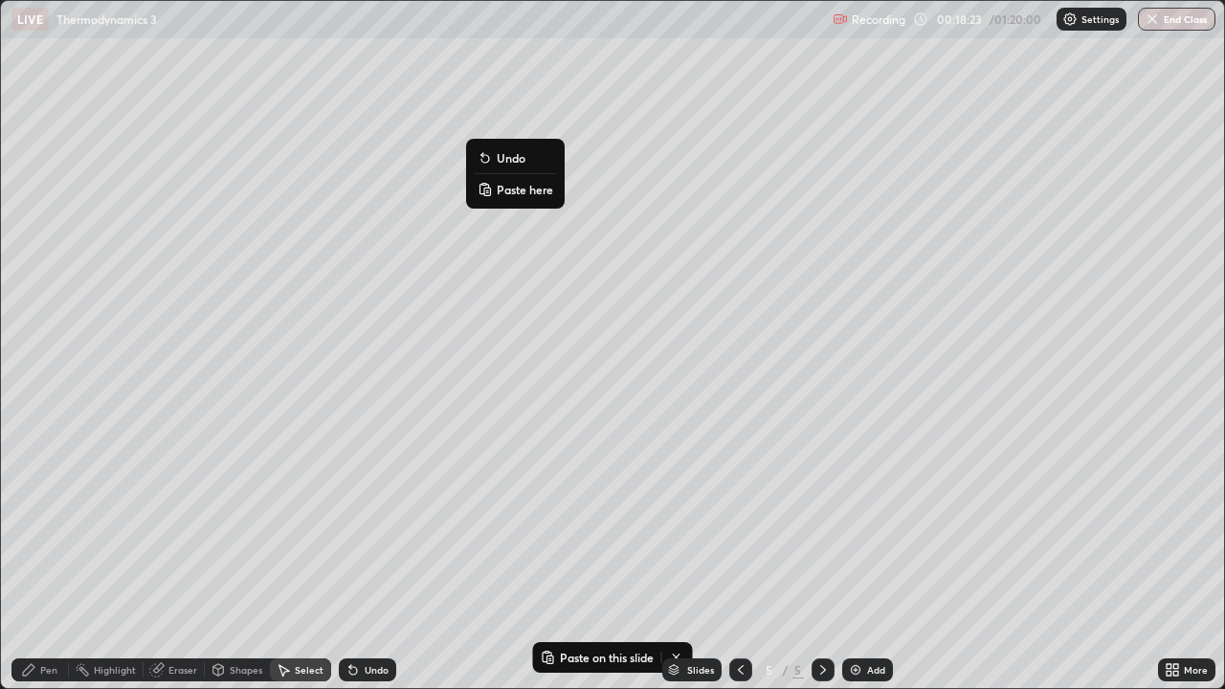
click at [510, 191] on p "Paste here" at bounding box center [525, 189] width 56 height 15
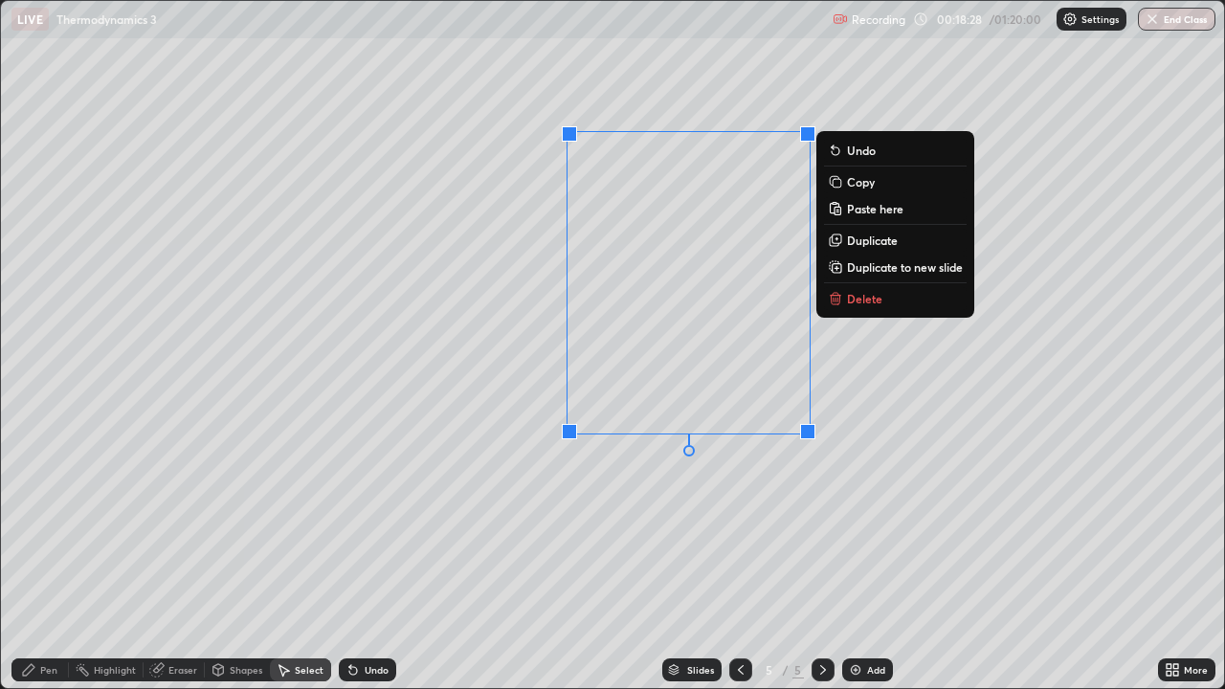
click at [484, 448] on div "0 ° Undo Copy Paste here Duplicate Duplicate to new slide Delete" at bounding box center [612, 344] width 1223 height 687
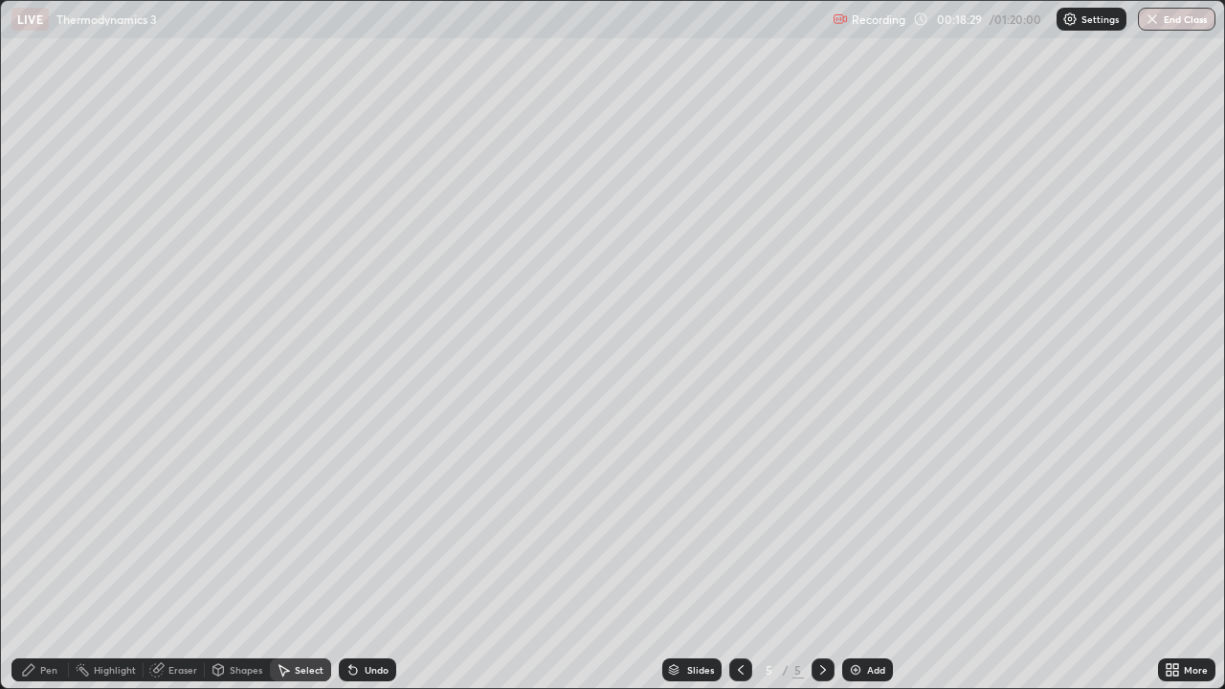
click at [181, 559] on div "Eraser" at bounding box center [182, 670] width 29 height 10
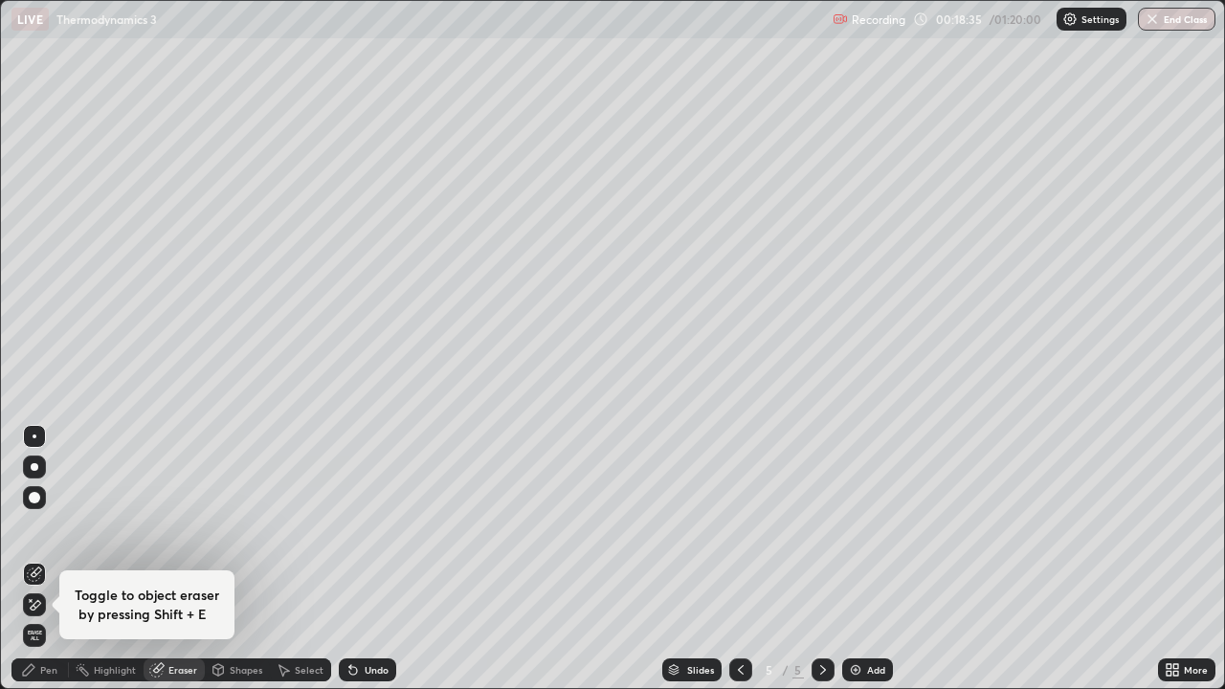
click at [243, 559] on div "Shapes" at bounding box center [246, 670] width 33 height 10
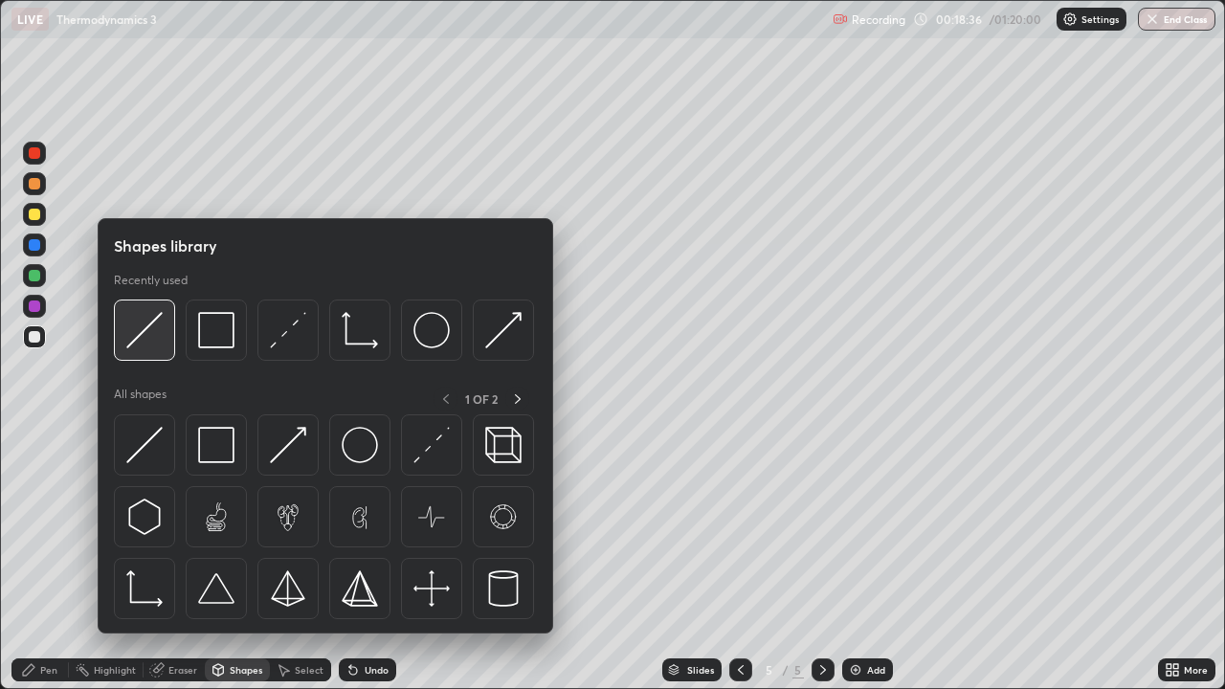
click at [156, 325] on img at bounding box center [144, 330] width 36 height 36
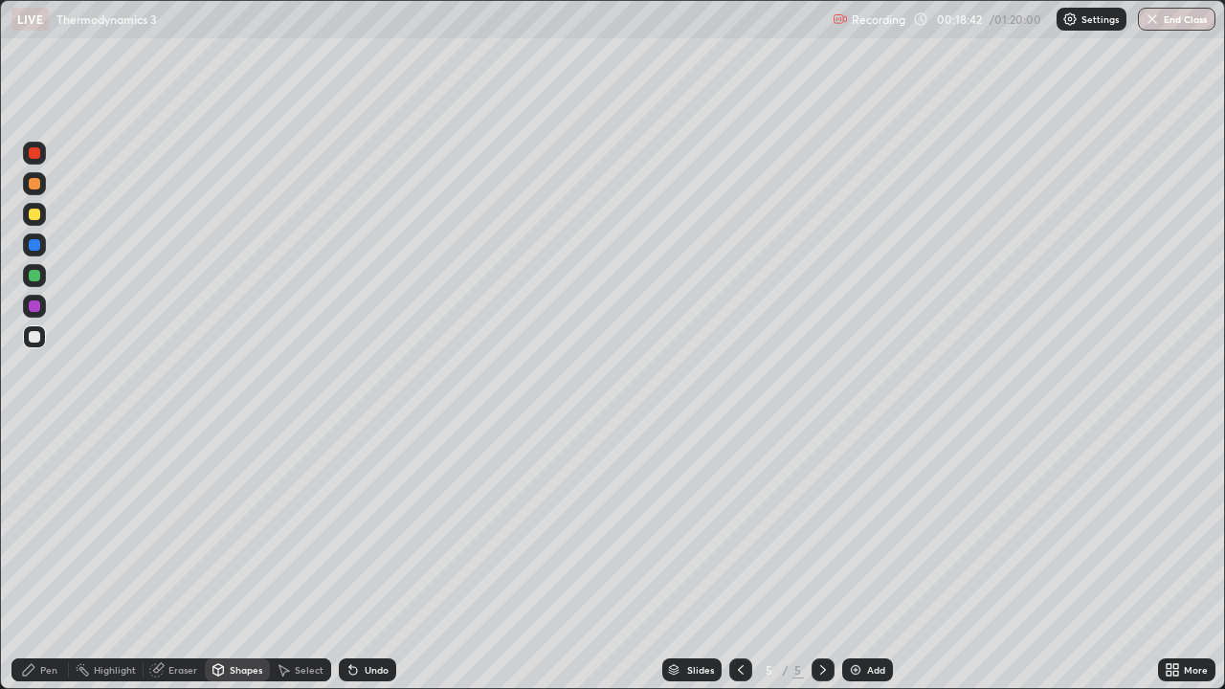
click at [45, 274] on div at bounding box center [34, 275] width 23 height 23
click at [235, 559] on div "Shapes" at bounding box center [237, 670] width 65 height 23
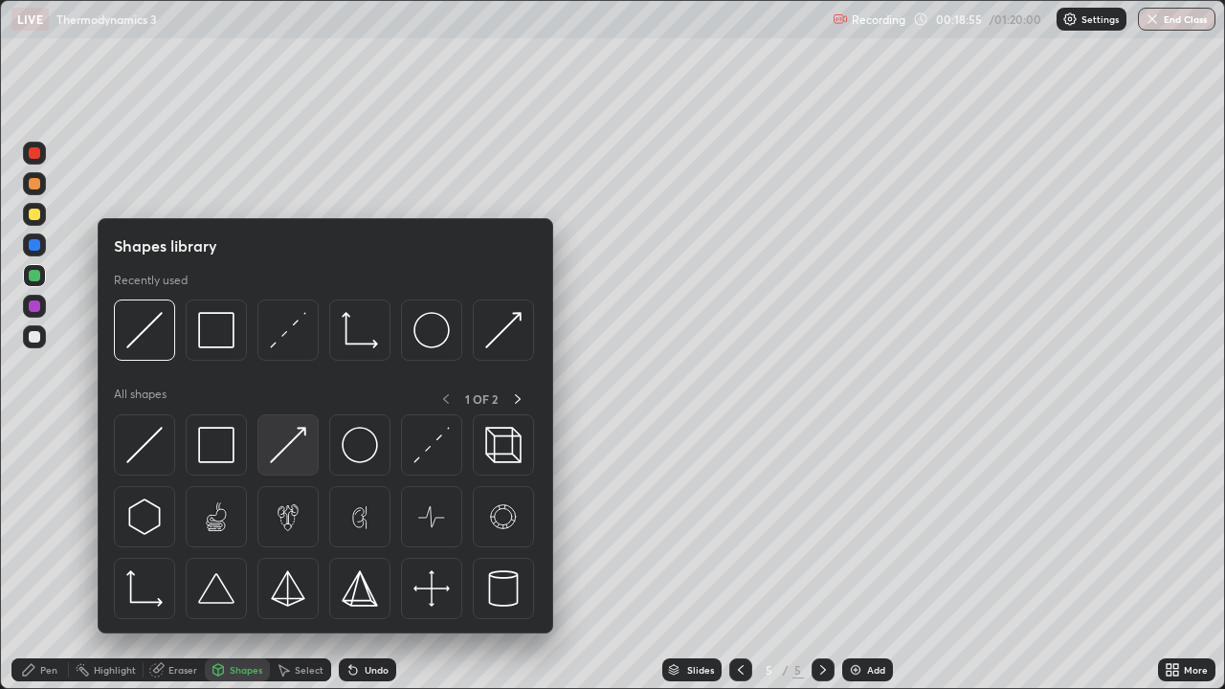
click at [298, 435] on img at bounding box center [288, 445] width 36 height 36
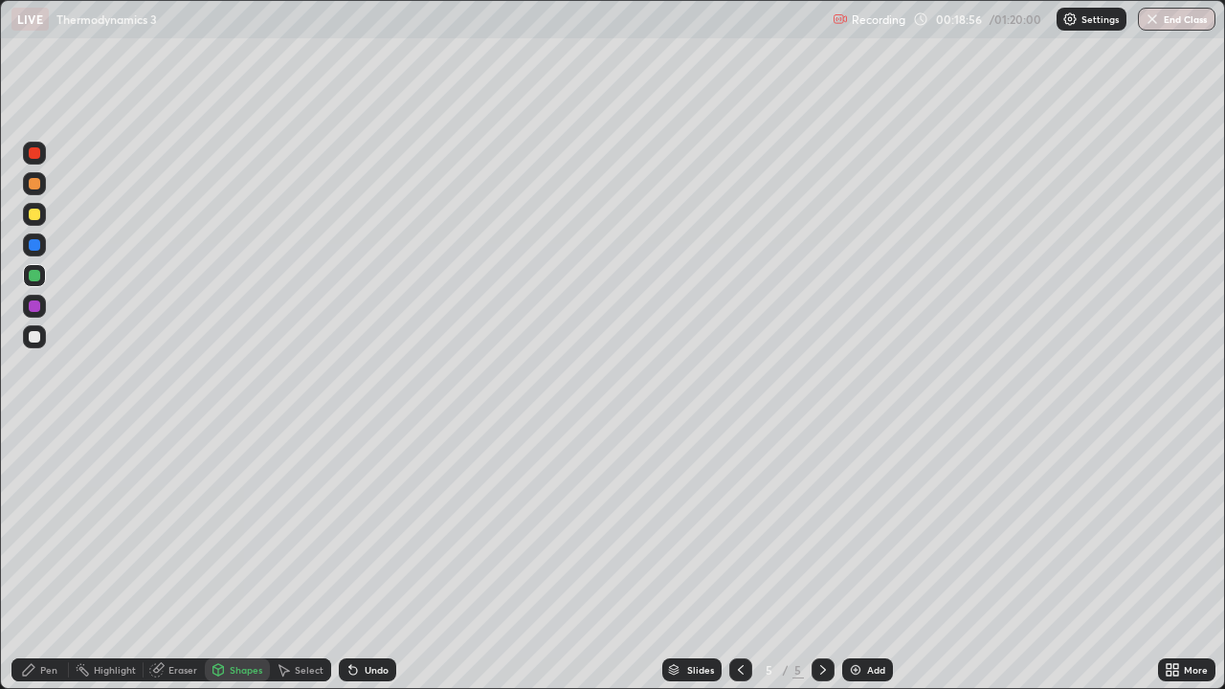
click at [36, 213] on div at bounding box center [34, 214] width 11 height 11
click at [32, 559] on icon at bounding box center [28, 669] width 15 height 15
click at [42, 185] on div at bounding box center [34, 183] width 23 height 23
click at [43, 213] on div at bounding box center [34, 214] width 23 height 23
click at [351, 559] on icon at bounding box center [353, 671] width 8 height 8
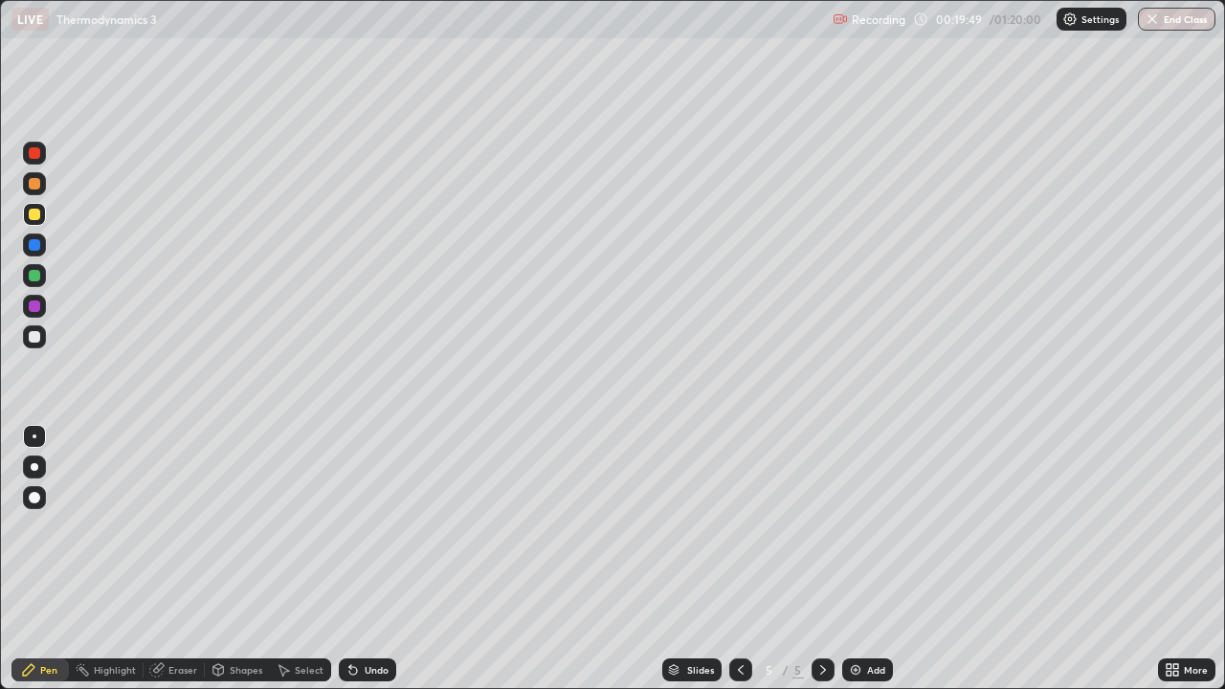
click at [352, 559] on icon at bounding box center [353, 671] width 8 height 8
click at [39, 334] on div at bounding box center [34, 336] width 11 height 11
click at [45, 273] on div at bounding box center [34, 275] width 23 height 23
click at [366, 559] on div "Undo" at bounding box center [367, 670] width 57 height 23
click at [860, 559] on img at bounding box center [855, 669] width 15 height 15
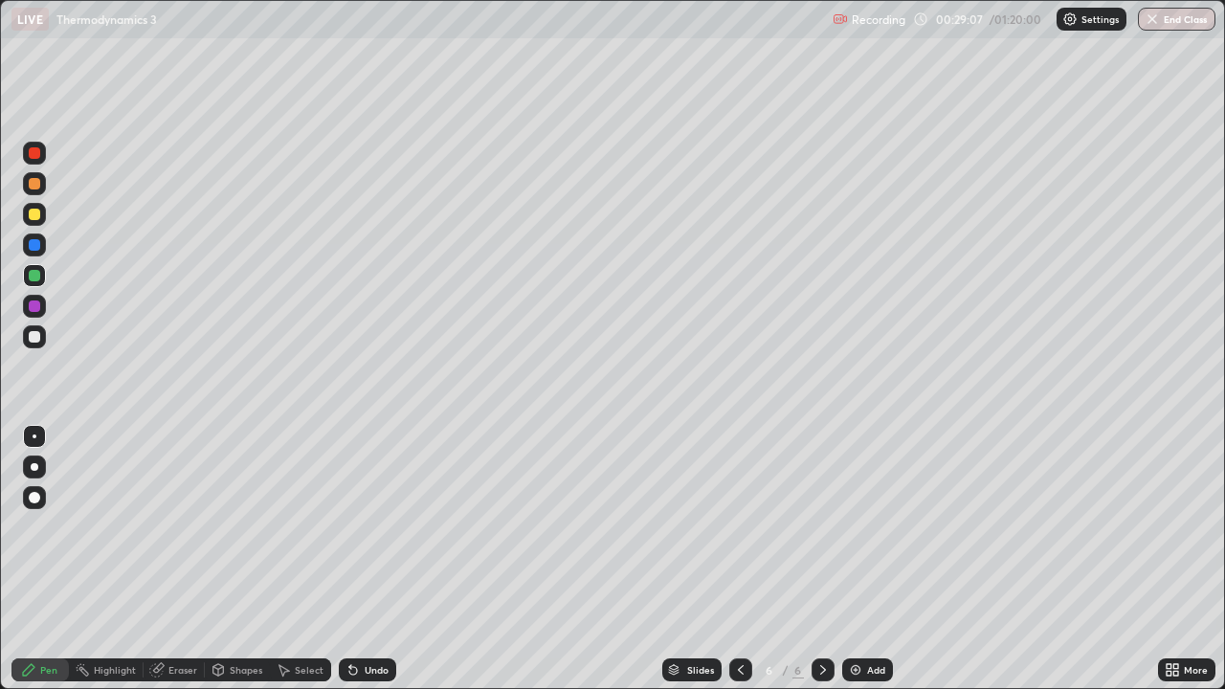
click at [35, 214] on div at bounding box center [34, 214] width 11 height 11
click at [39, 304] on div at bounding box center [34, 306] width 11 height 11
click at [41, 213] on div at bounding box center [34, 214] width 23 height 23
click at [365, 559] on div "Undo" at bounding box center [377, 670] width 24 height 10
click at [354, 559] on icon at bounding box center [353, 669] width 15 height 15
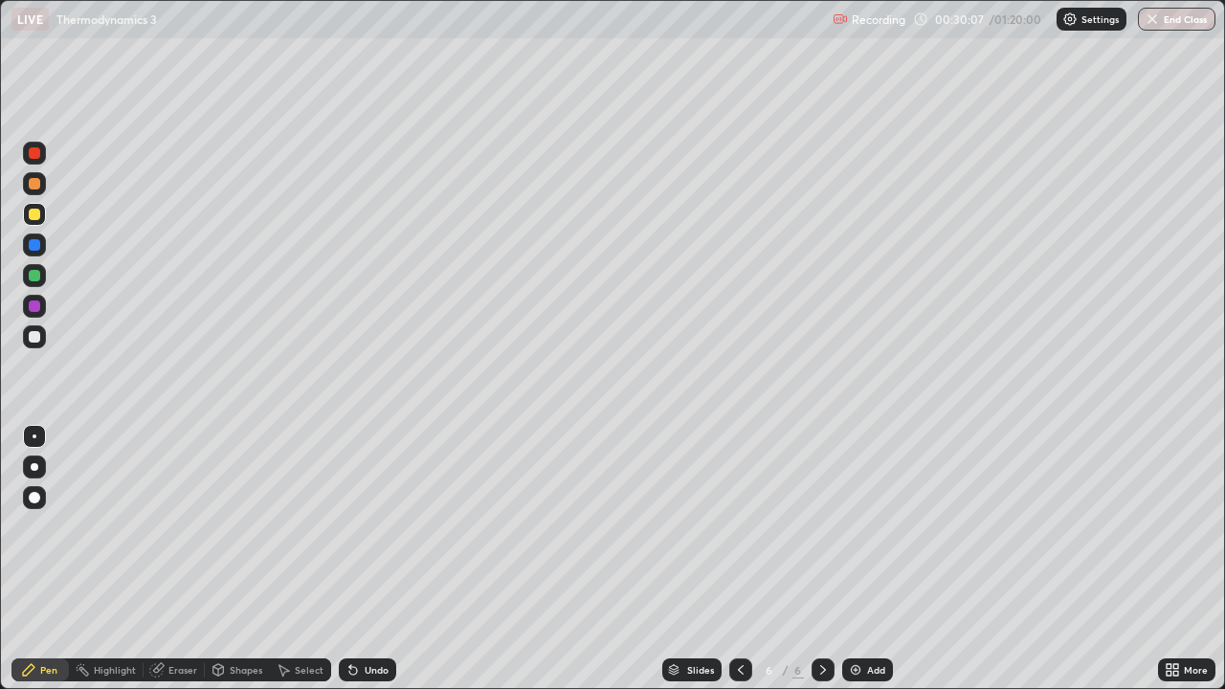
click at [179, 559] on div "Eraser" at bounding box center [182, 670] width 29 height 10
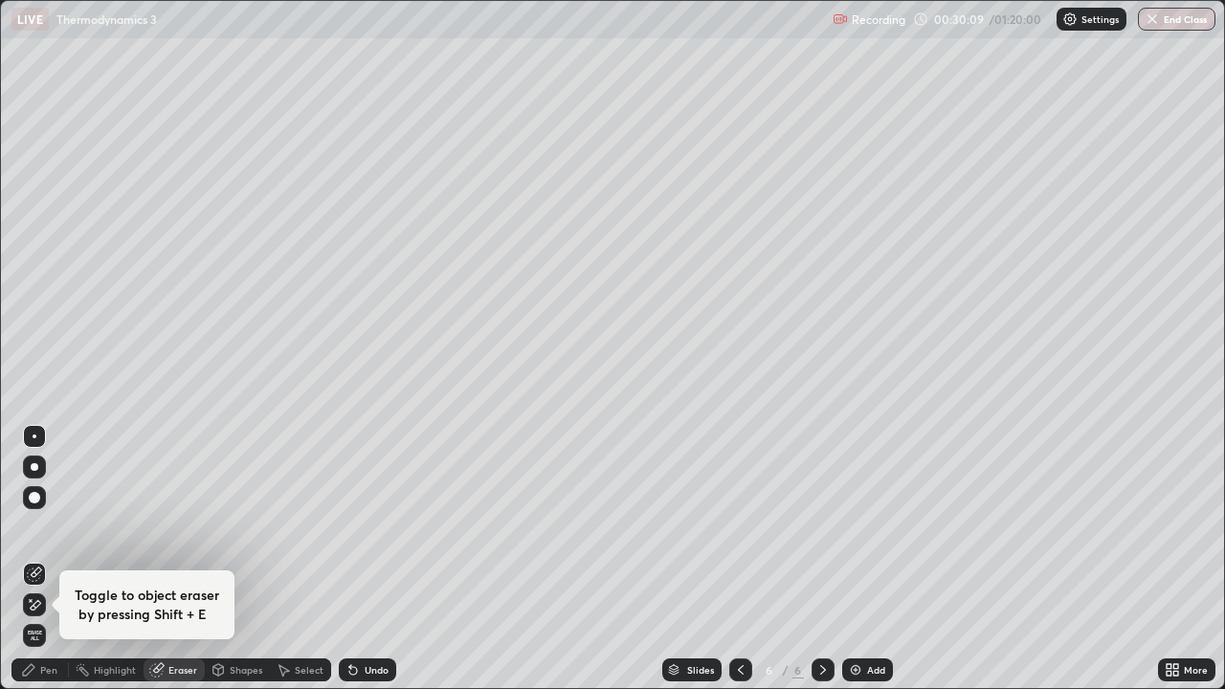
click at [42, 496] on div at bounding box center [34, 497] width 23 height 23
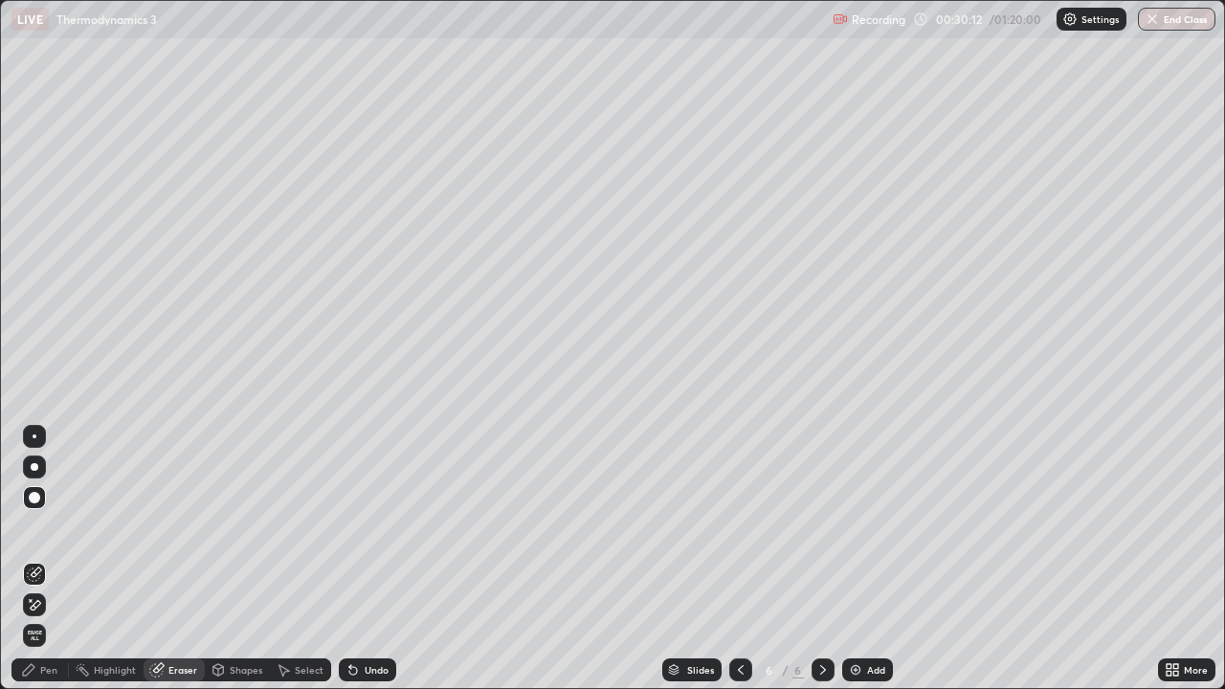
click at [51, 559] on div "Pen" at bounding box center [48, 670] width 17 height 10
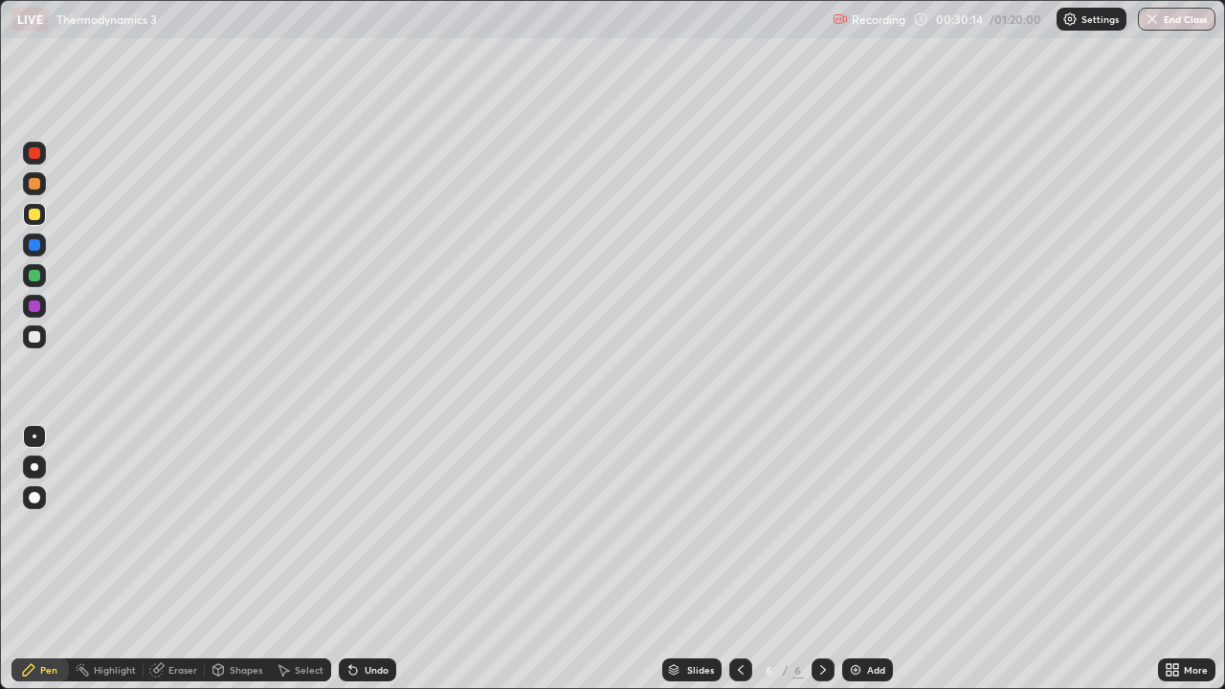
click at [40, 283] on div at bounding box center [34, 275] width 23 height 23
click at [43, 213] on div at bounding box center [34, 214] width 23 height 23
click at [44, 276] on div at bounding box center [34, 275] width 23 height 23
click at [45, 219] on div at bounding box center [34, 214] width 23 height 23
click at [360, 559] on div "Undo" at bounding box center [367, 670] width 57 height 23
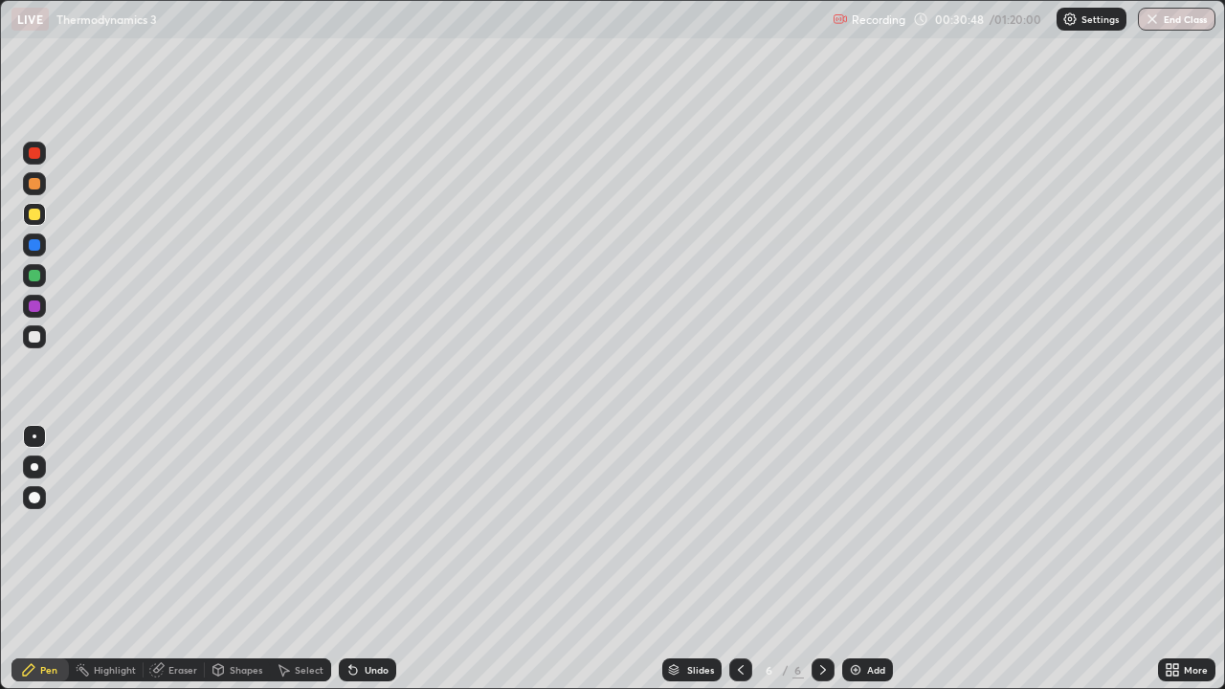
click at [360, 559] on div "Undo" at bounding box center [367, 670] width 57 height 23
click at [45, 279] on div at bounding box center [34, 275] width 23 height 23
click at [38, 219] on div at bounding box center [34, 214] width 23 height 23
click at [41, 273] on div at bounding box center [34, 275] width 23 height 23
click at [850, 559] on img at bounding box center [855, 669] width 15 height 15
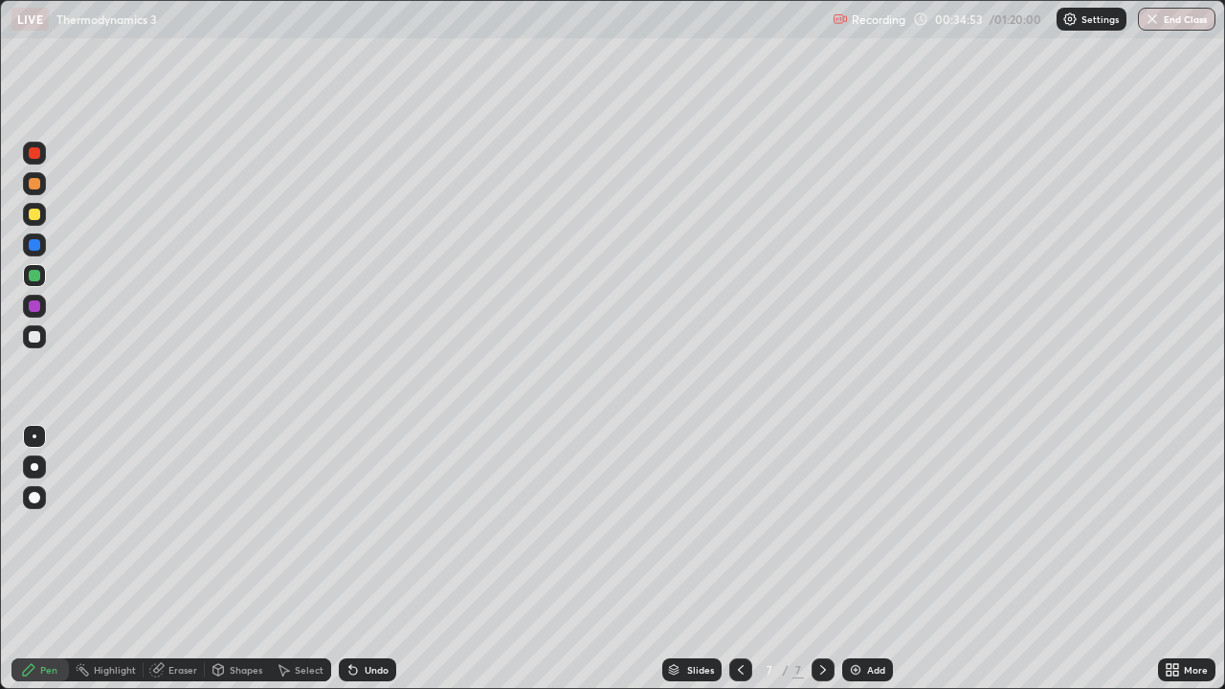
click at [42, 218] on div at bounding box center [34, 214] width 23 height 23
click at [42, 276] on div at bounding box center [34, 275] width 23 height 23
click at [363, 559] on div "Undo" at bounding box center [367, 670] width 57 height 23
click at [35, 245] on div at bounding box center [34, 244] width 11 height 11
click at [180, 559] on div "Eraser" at bounding box center [182, 670] width 29 height 10
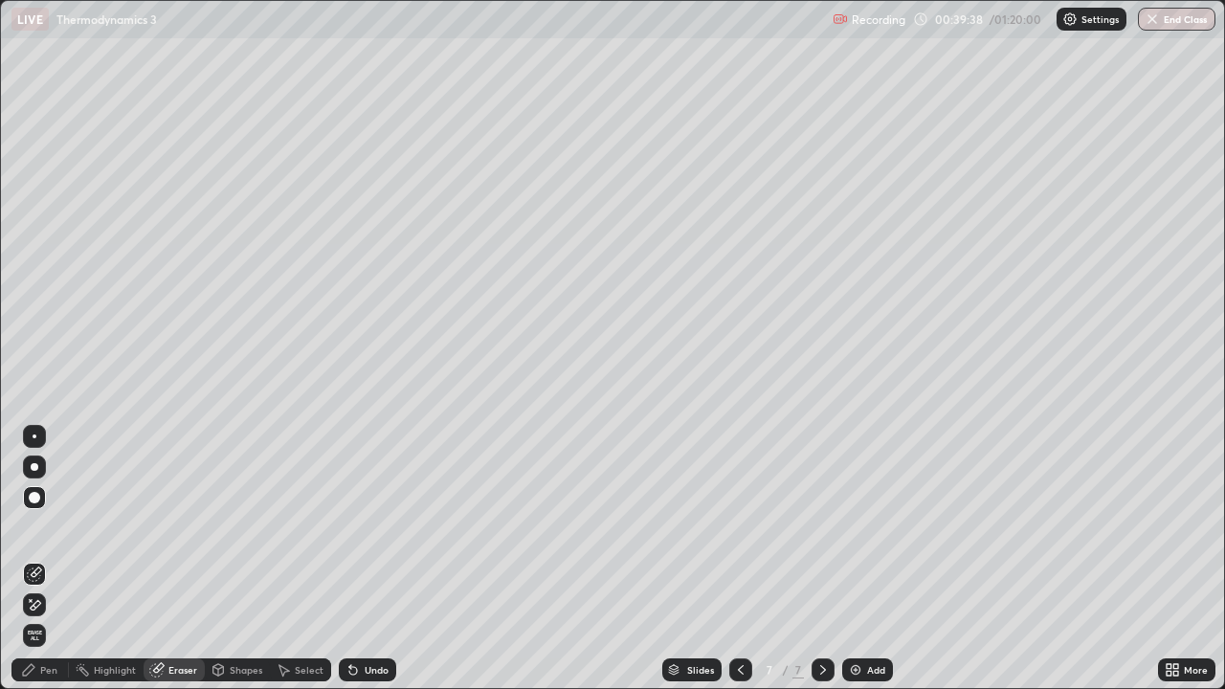
click at [44, 559] on div "Pen" at bounding box center [48, 670] width 17 height 10
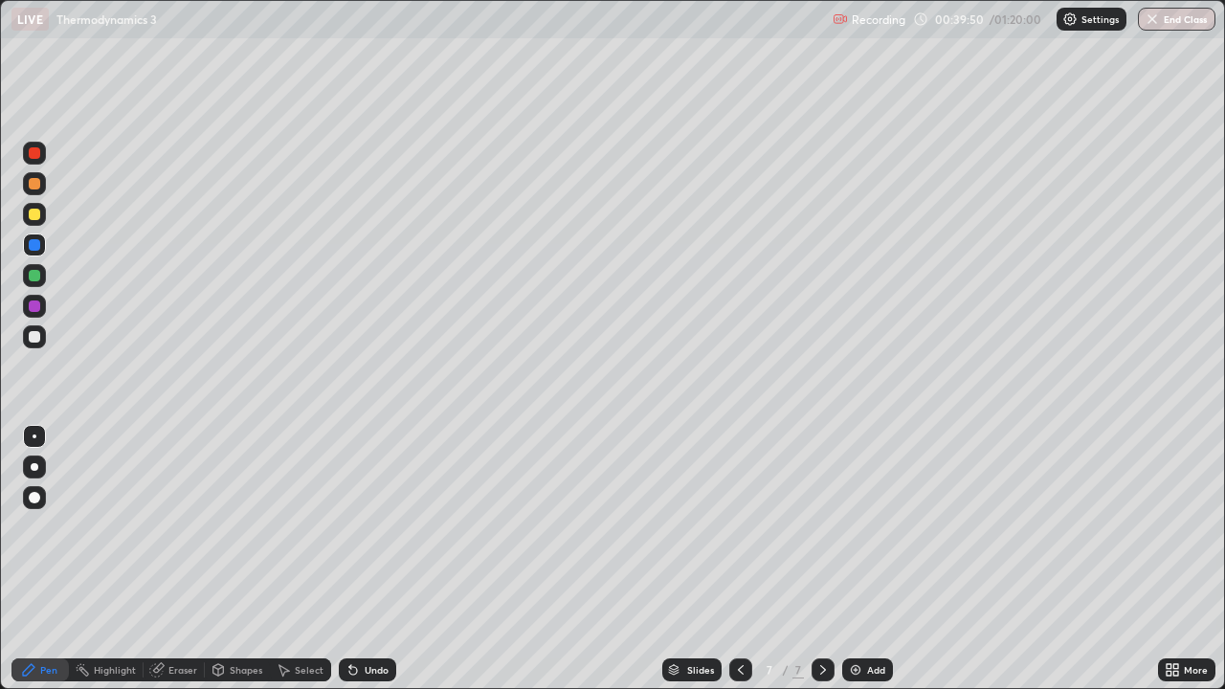
click at [350, 559] on icon at bounding box center [353, 671] width 8 height 8
click at [374, 559] on div "Undo" at bounding box center [377, 670] width 24 height 10
click at [45, 316] on div at bounding box center [34, 306] width 23 height 31
click at [853, 559] on img at bounding box center [855, 669] width 15 height 15
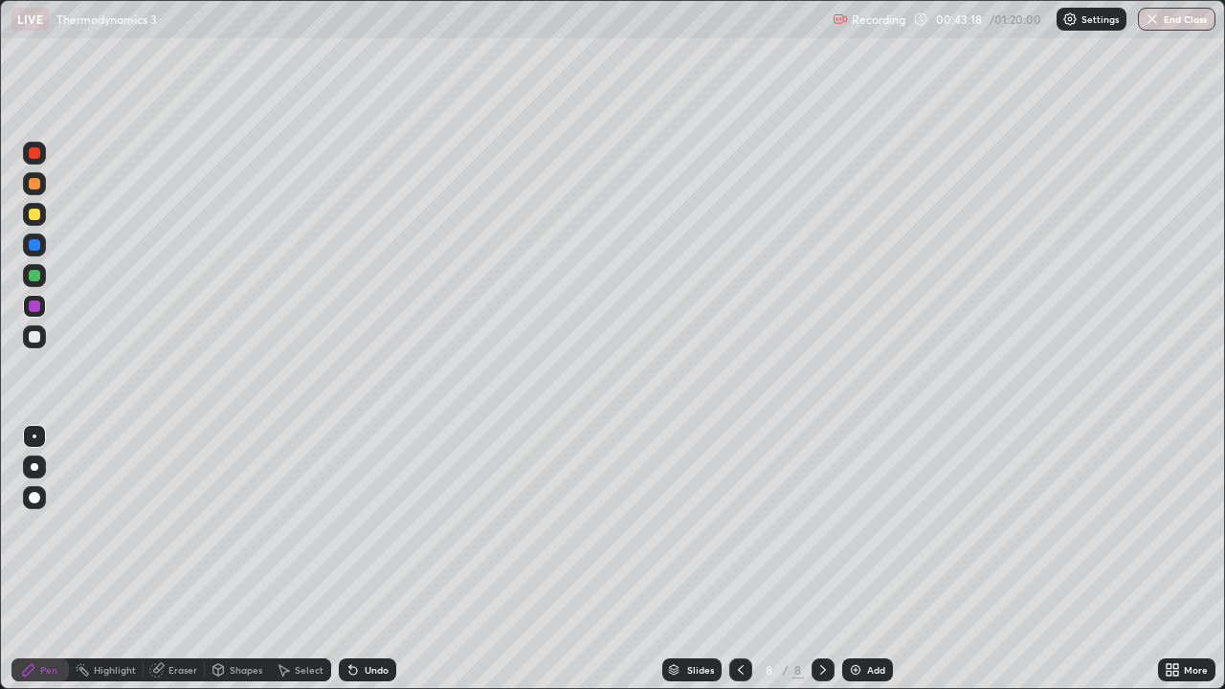
click at [226, 559] on div "Shapes" at bounding box center [237, 670] width 65 height 23
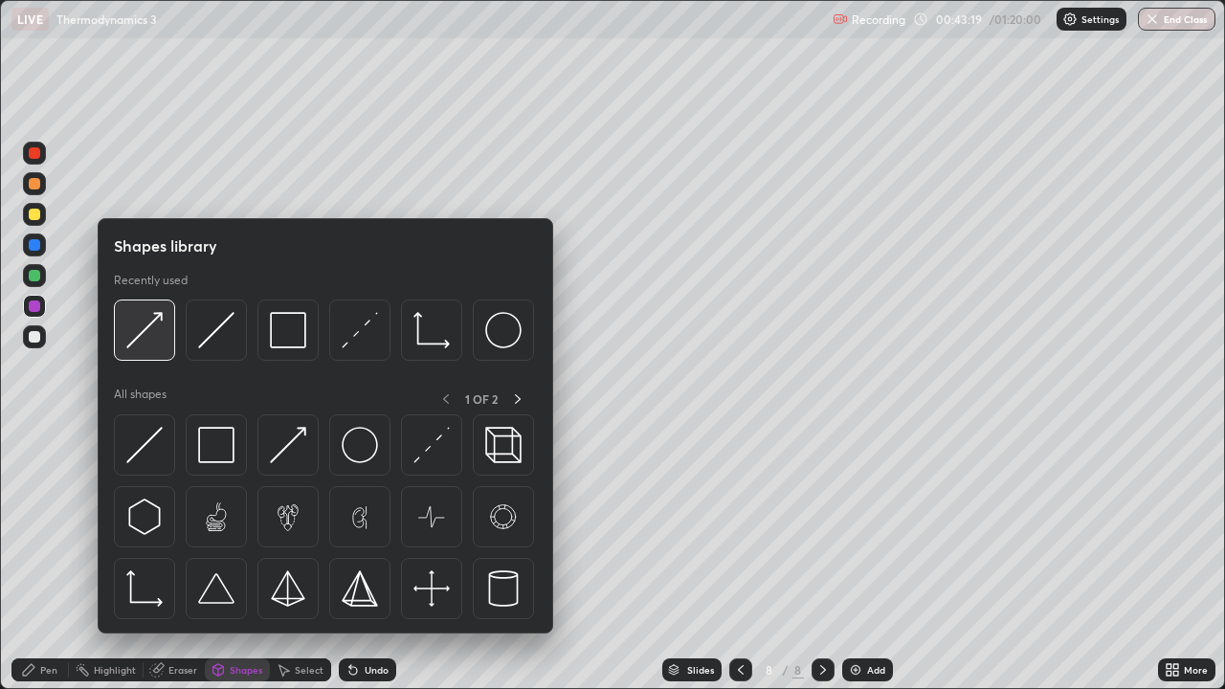
click at [153, 314] on img at bounding box center [144, 330] width 36 height 36
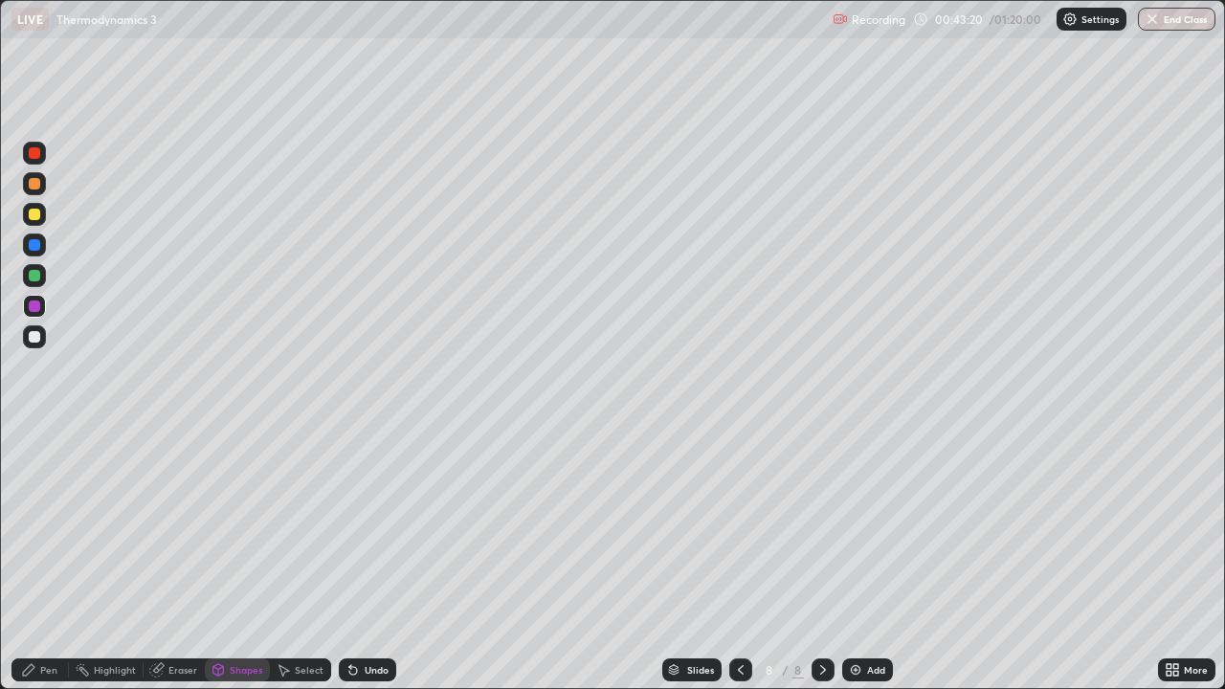
click at [240, 559] on div "Shapes" at bounding box center [246, 670] width 33 height 10
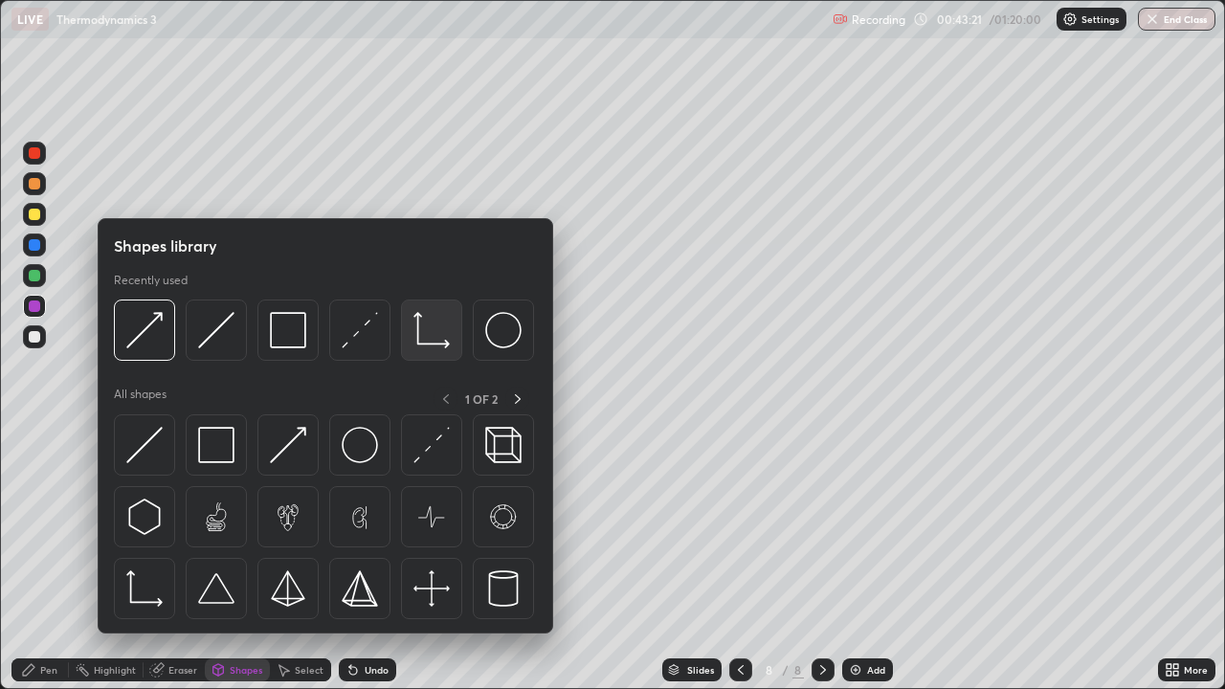
click at [442, 321] on img at bounding box center [432, 330] width 36 height 36
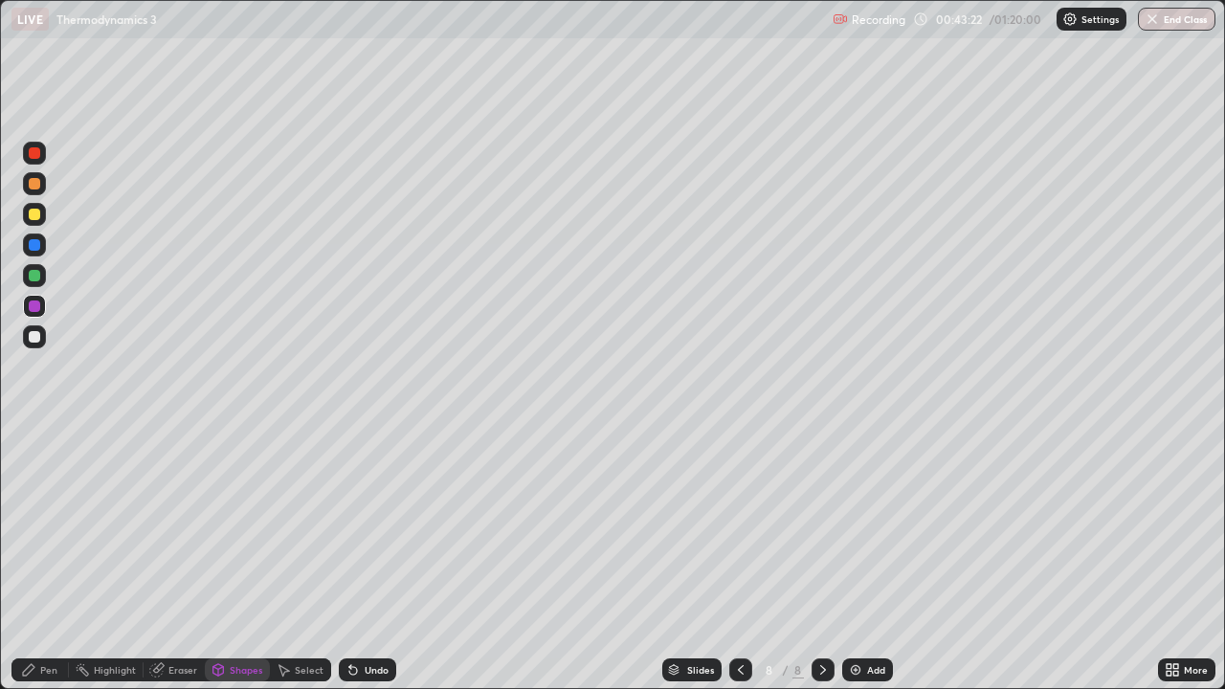
click at [39, 210] on div at bounding box center [34, 214] width 23 height 23
click at [36, 559] on div "Pen" at bounding box center [39, 670] width 57 height 23
click at [232, 559] on div "Shapes" at bounding box center [246, 670] width 33 height 10
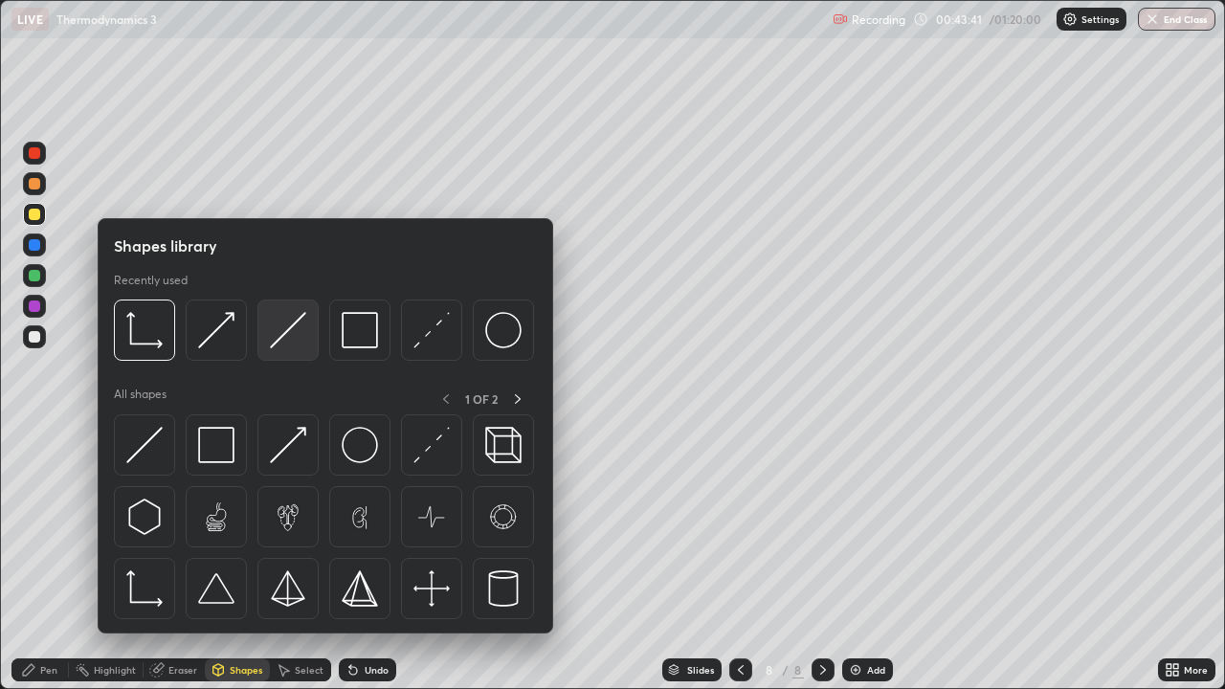
click at [285, 332] on img at bounding box center [288, 330] width 36 height 36
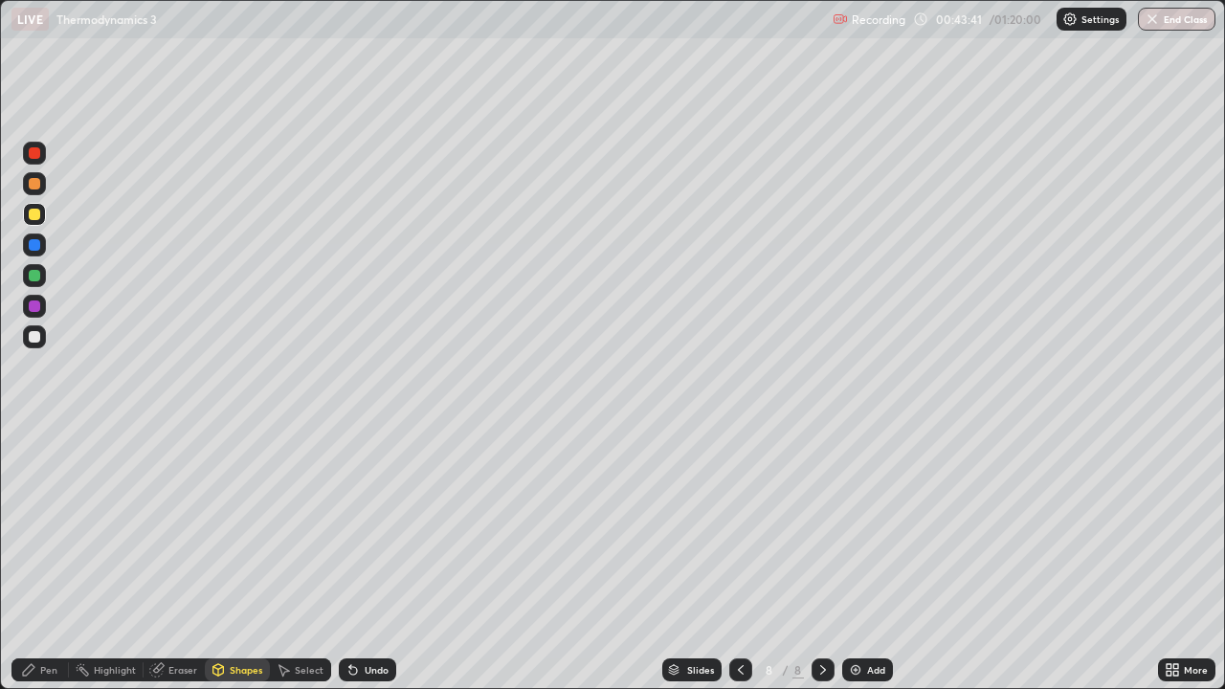
click at [35, 276] on div at bounding box center [34, 275] width 11 height 11
click at [50, 559] on div "Pen" at bounding box center [48, 670] width 17 height 10
click at [365, 559] on div "Undo" at bounding box center [377, 670] width 24 height 10
click at [349, 559] on icon at bounding box center [350, 666] width 2 height 2
click at [178, 559] on div "Eraser" at bounding box center [182, 670] width 29 height 10
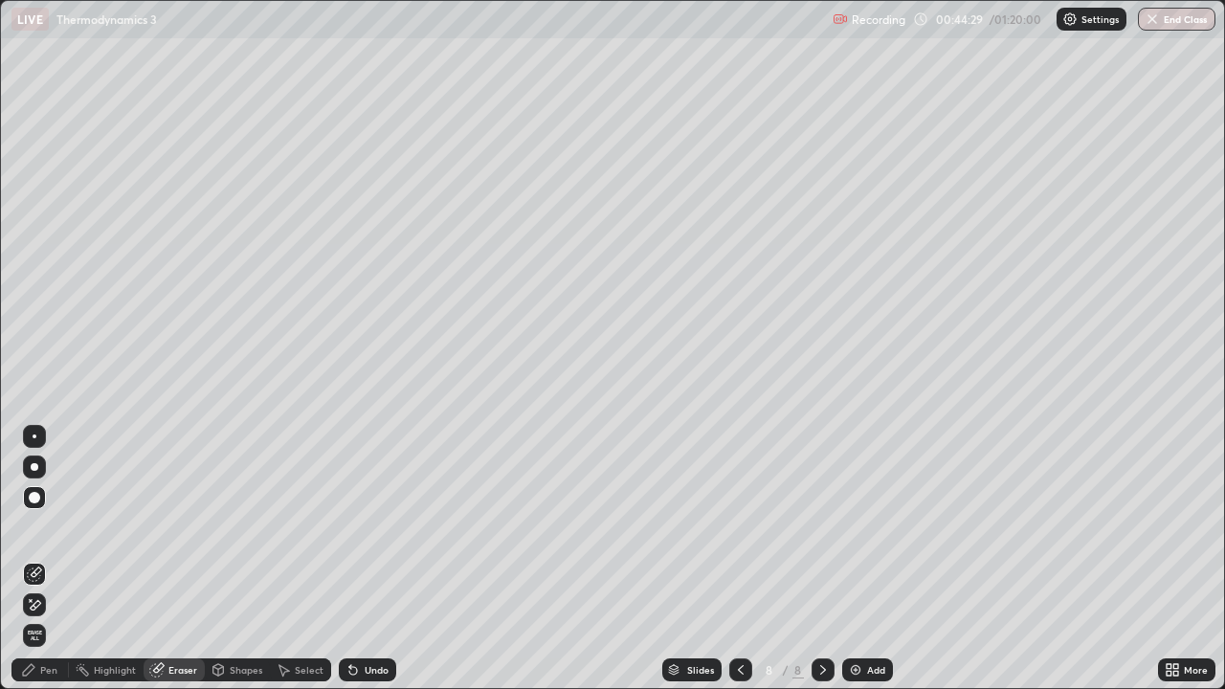
click at [44, 559] on div "Pen" at bounding box center [48, 670] width 17 height 10
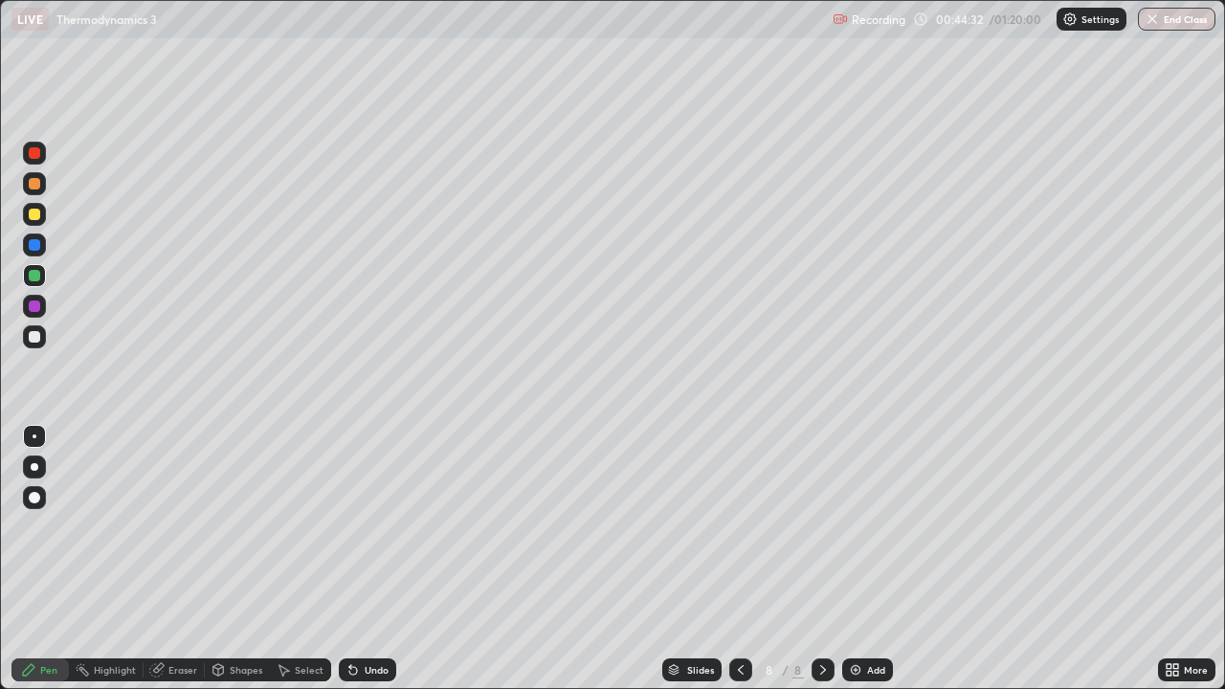
click at [43, 214] on div at bounding box center [34, 214] width 23 height 23
click at [42, 275] on div at bounding box center [34, 275] width 23 height 23
click at [41, 188] on div at bounding box center [34, 183] width 23 height 23
click at [44, 344] on div at bounding box center [34, 336] width 23 height 23
click at [860, 559] on img at bounding box center [855, 669] width 15 height 15
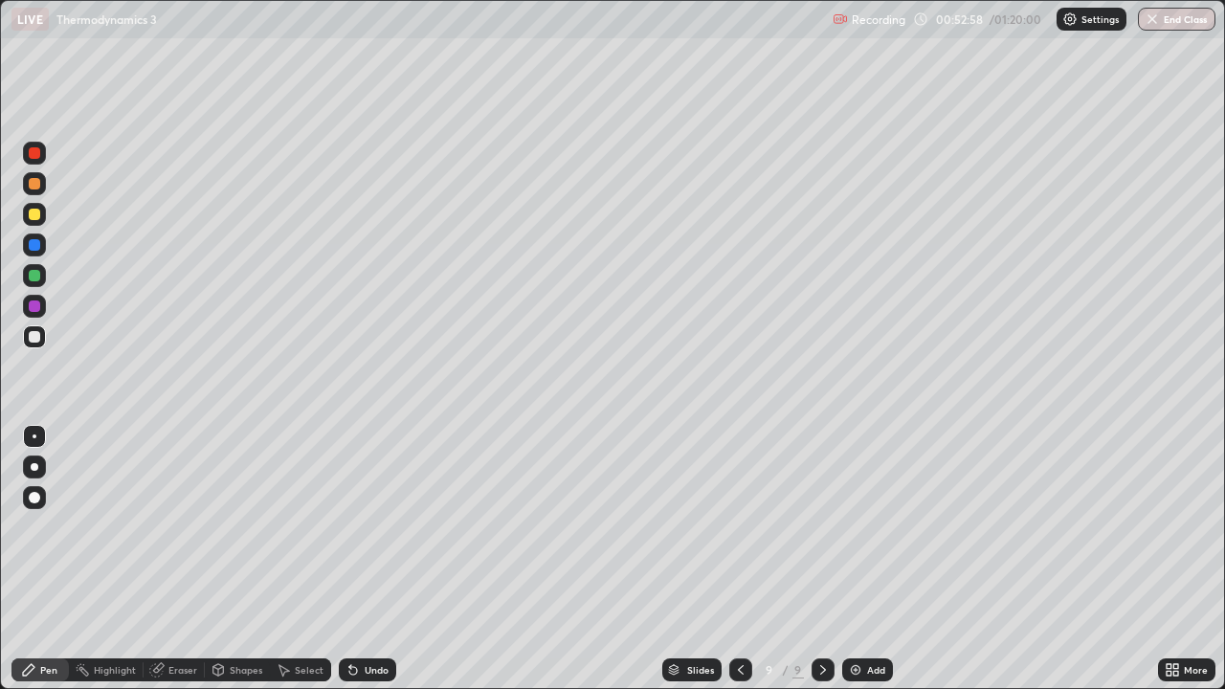
click at [34, 211] on div at bounding box center [34, 214] width 11 height 11
click at [295, 559] on div "Select" at bounding box center [300, 670] width 61 height 23
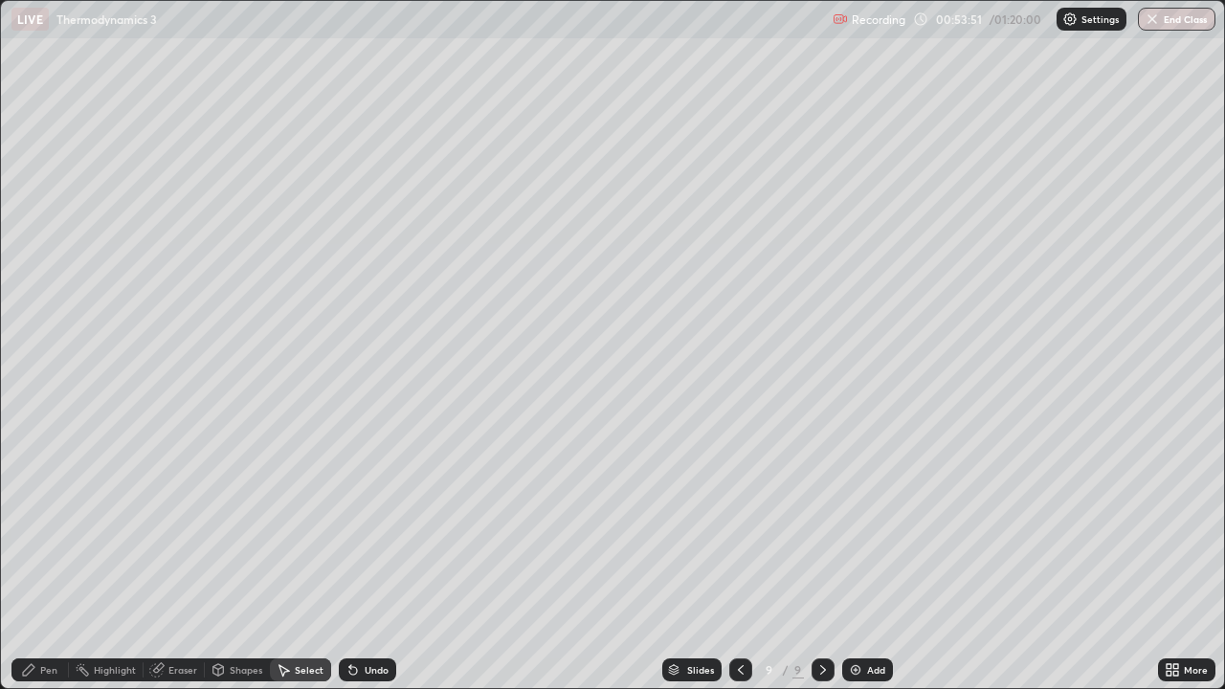
click at [363, 559] on div "Undo" at bounding box center [367, 670] width 57 height 23
click at [30, 559] on div "Pen" at bounding box center [39, 670] width 57 height 23
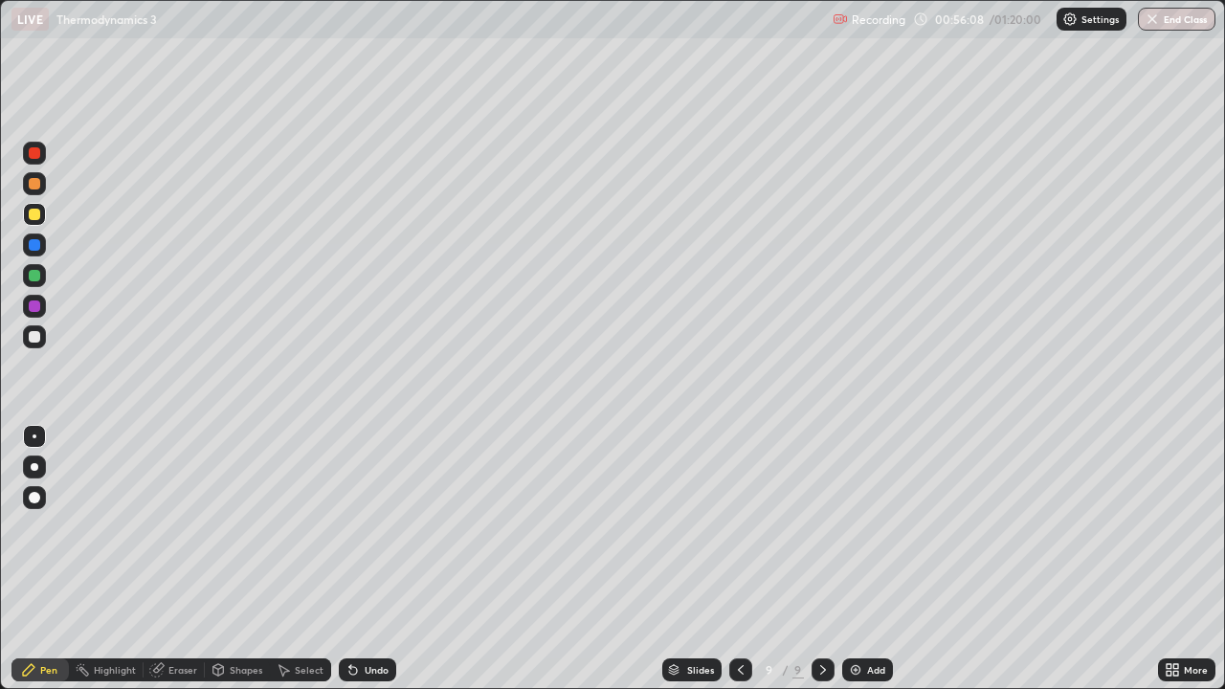
click at [43, 270] on div at bounding box center [34, 275] width 23 height 23
click at [867, 559] on div "Add" at bounding box center [876, 670] width 18 height 10
click at [42, 214] on div at bounding box center [34, 214] width 23 height 23
click at [369, 559] on div "Undo" at bounding box center [367, 670] width 57 height 23
click at [41, 270] on div at bounding box center [34, 275] width 23 height 23
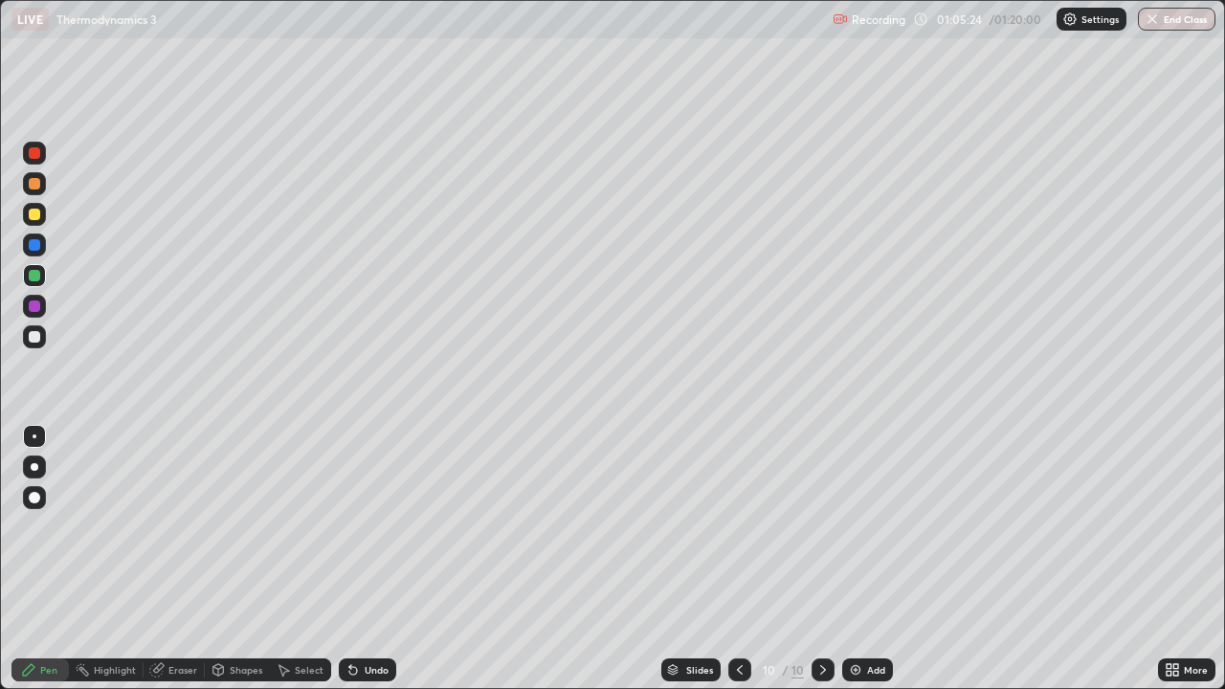
click at [875, 559] on div "Add" at bounding box center [867, 670] width 51 height 23
click at [32, 203] on div at bounding box center [34, 214] width 23 height 23
click at [42, 281] on div at bounding box center [34, 275] width 23 height 23
click at [42, 342] on div at bounding box center [34, 336] width 23 height 23
click at [42, 275] on div at bounding box center [34, 275] width 23 height 23
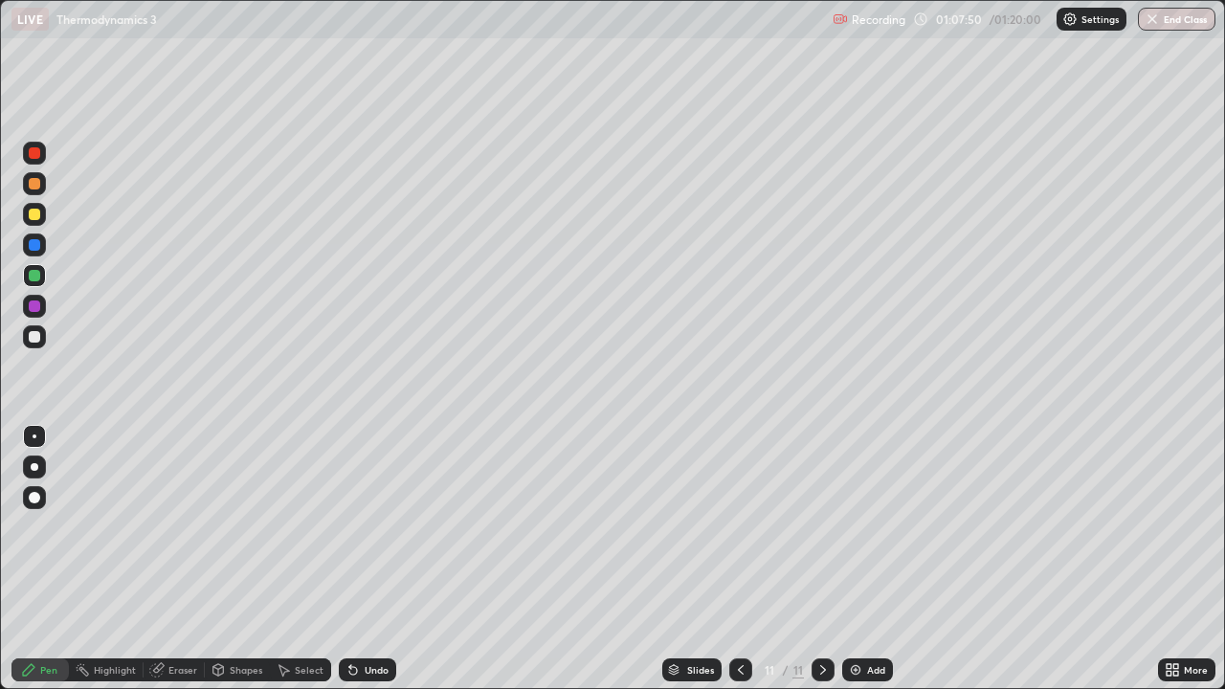
click at [369, 559] on div "Undo" at bounding box center [377, 670] width 24 height 10
click at [367, 559] on div "Undo" at bounding box center [377, 670] width 24 height 10
click at [867, 559] on div "Add" at bounding box center [876, 670] width 18 height 10
click at [42, 213] on div at bounding box center [34, 214] width 23 height 23
click at [357, 559] on icon at bounding box center [353, 669] width 15 height 15
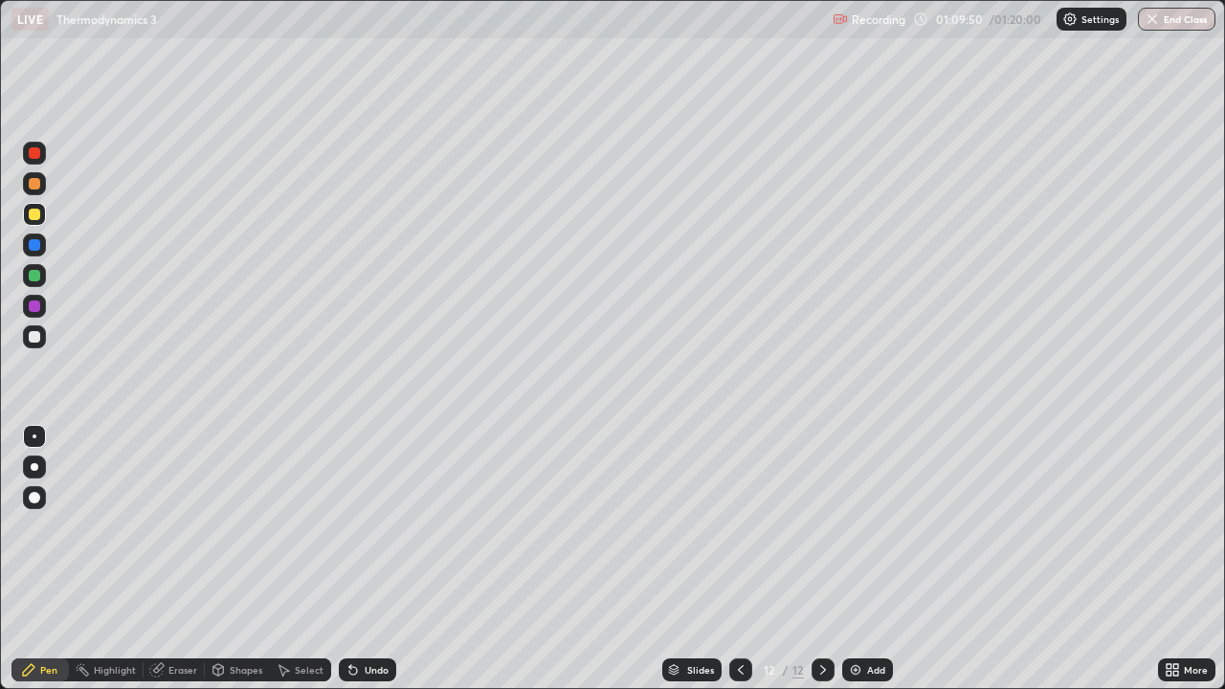
click at [358, 559] on icon at bounding box center [353, 669] width 15 height 15
click at [42, 280] on div at bounding box center [34, 275] width 23 height 23
click at [737, 559] on icon at bounding box center [740, 669] width 15 height 15
click at [822, 559] on icon at bounding box center [823, 670] width 6 height 10
click at [741, 559] on icon at bounding box center [740, 669] width 15 height 15
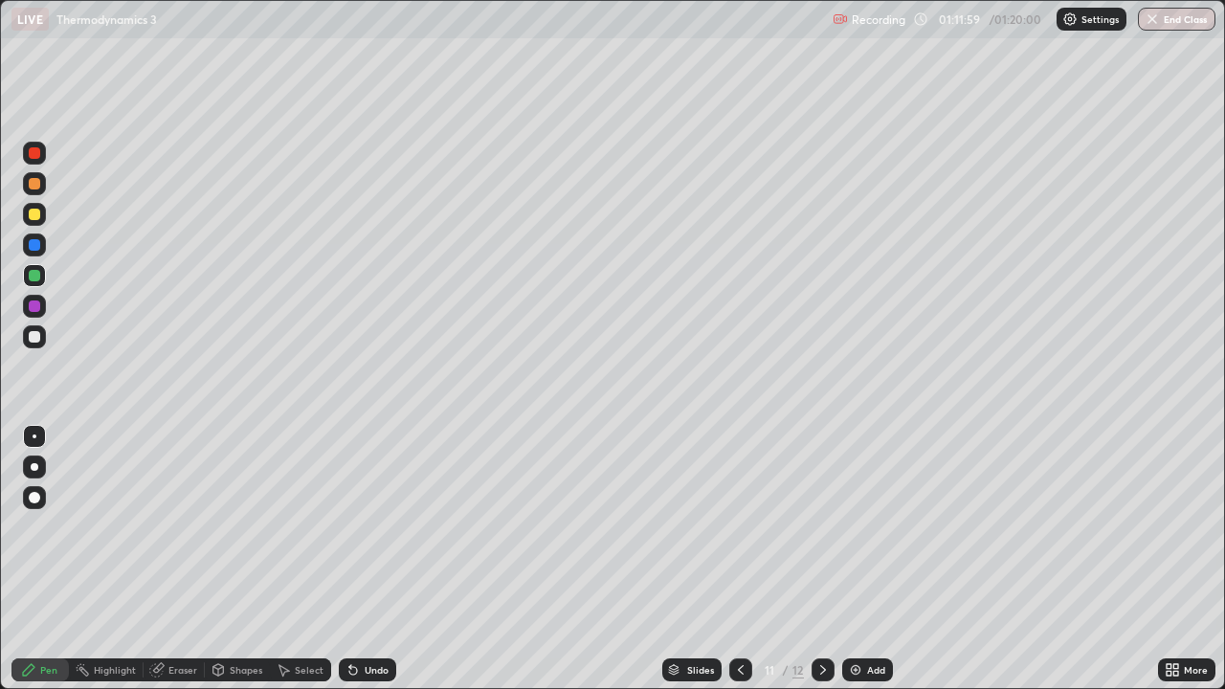
click at [831, 559] on div at bounding box center [823, 670] width 23 height 38
click at [370, 559] on div "Undo" at bounding box center [377, 670] width 24 height 10
click at [1185, 20] on button "End Class" at bounding box center [1178, 19] width 76 height 23
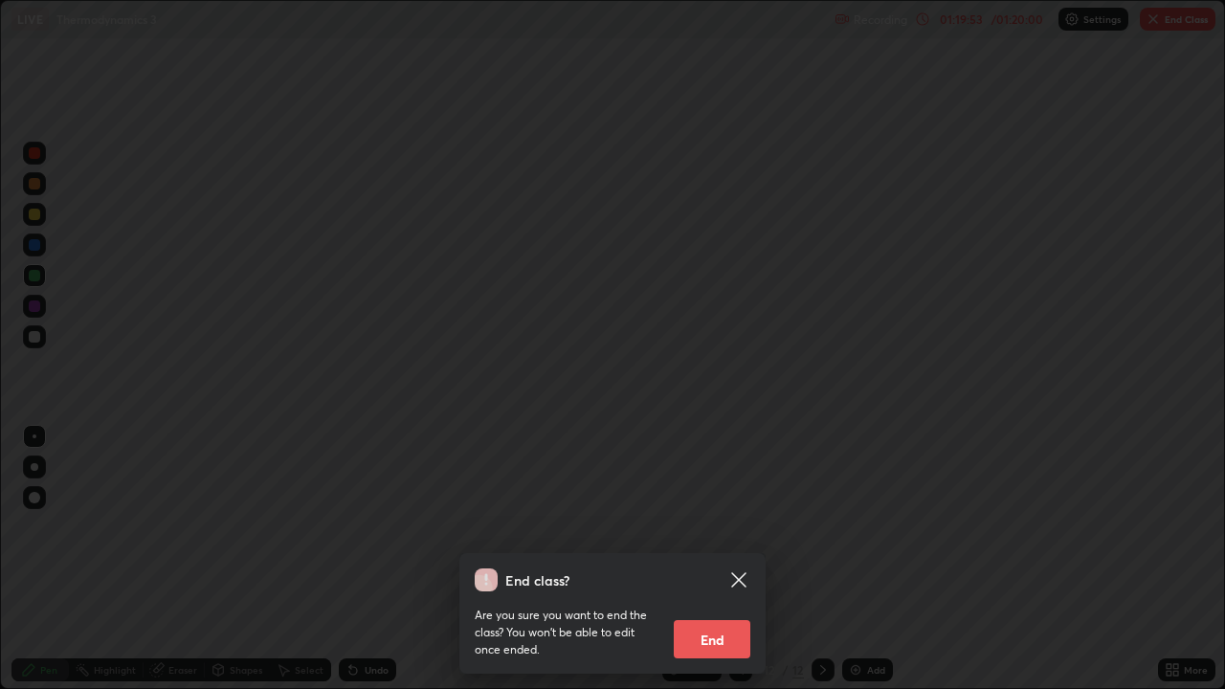
click at [719, 559] on button "End" at bounding box center [712, 639] width 77 height 38
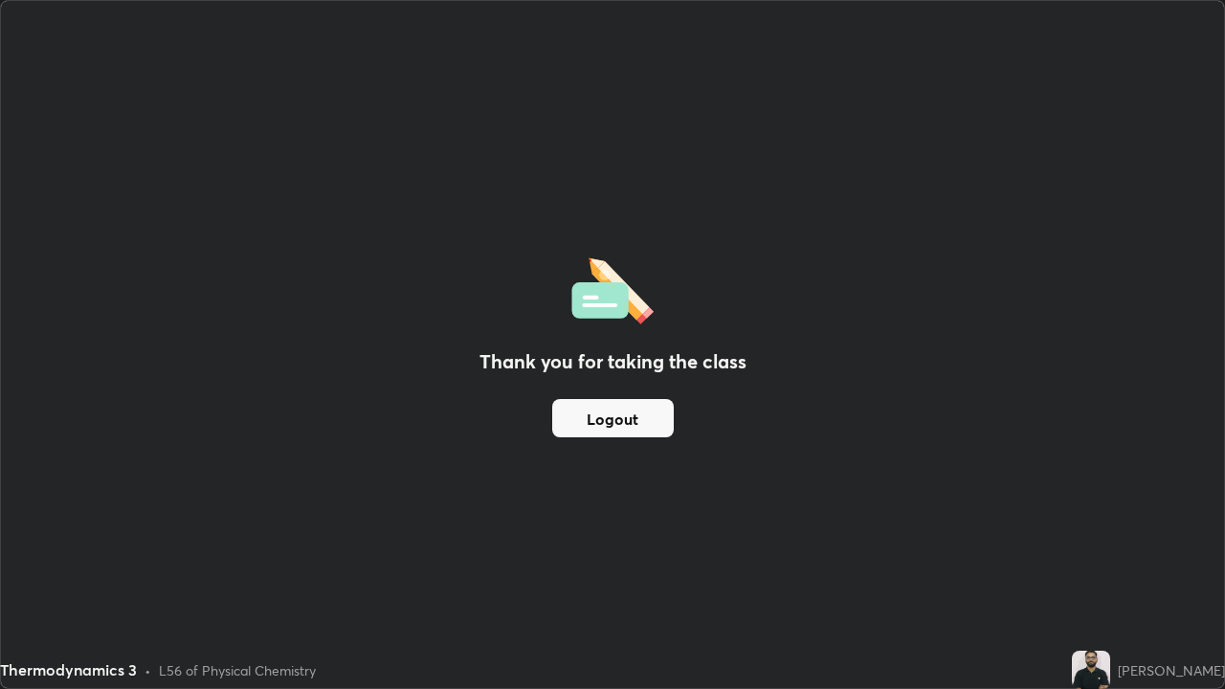
click at [564, 474] on div "Thank you for taking the class Logout" at bounding box center [612, 344] width 1223 height 687
click at [584, 414] on button "Logout" at bounding box center [613, 418] width 122 height 38
click at [607, 416] on button "Logout" at bounding box center [613, 418] width 122 height 38
